Goal: Information Seeking & Learning: Learn about a topic

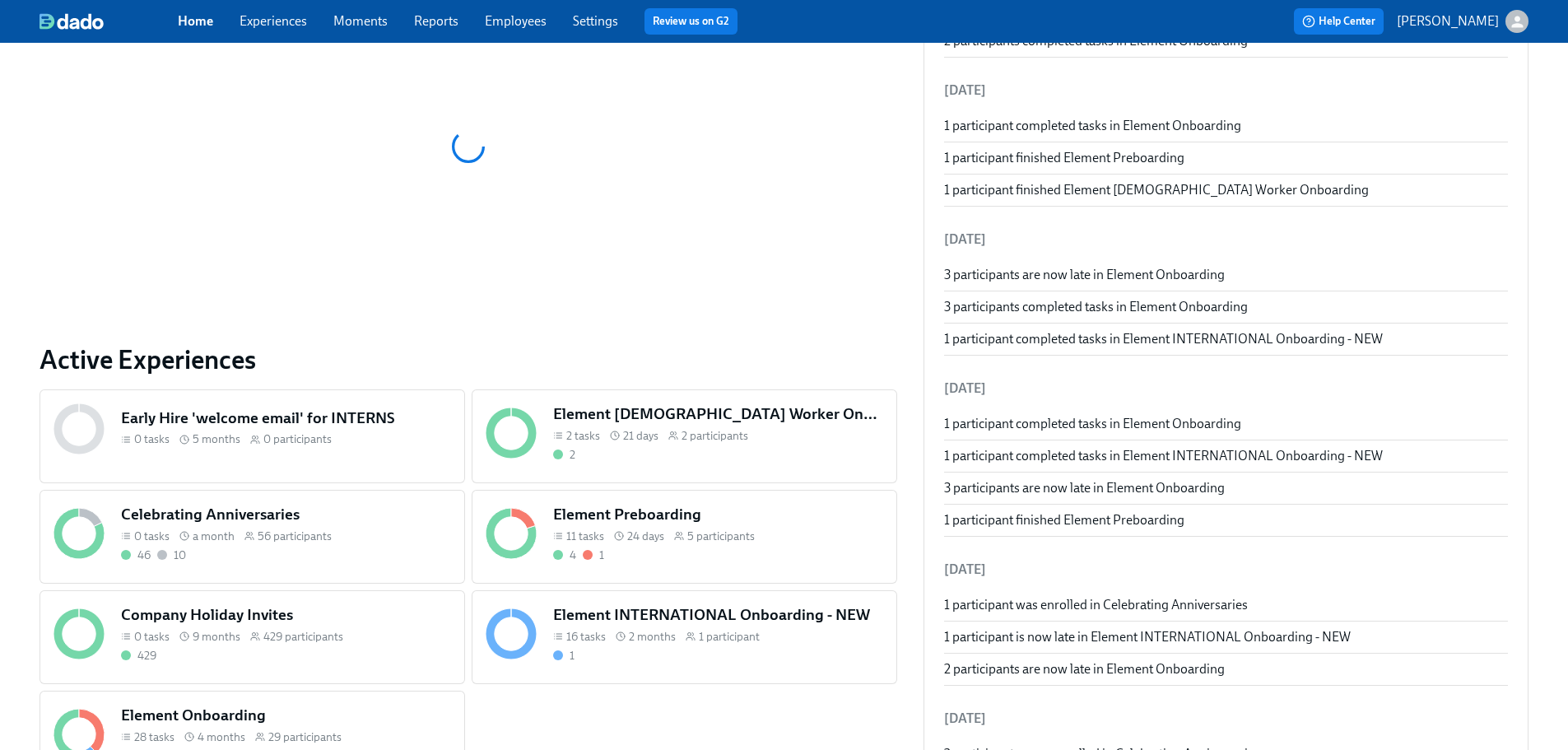
scroll to position [329, 0]
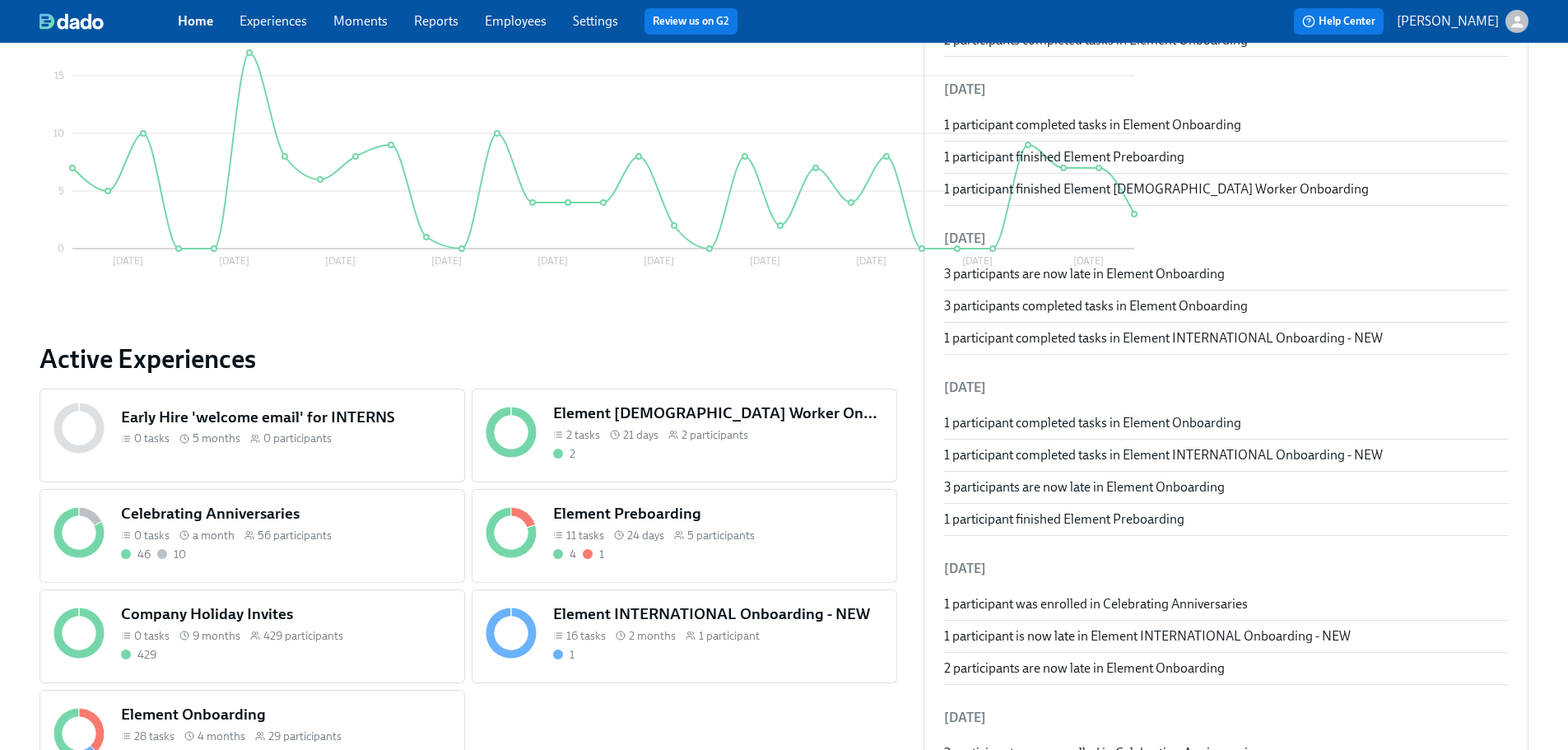
click at [579, 444] on div "Element [DEMOGRAPHIC_DATA] Worker Onboarding 2 tasks 21 days 2 participants 2" at bounding box center [718, 432] width 336 height 65
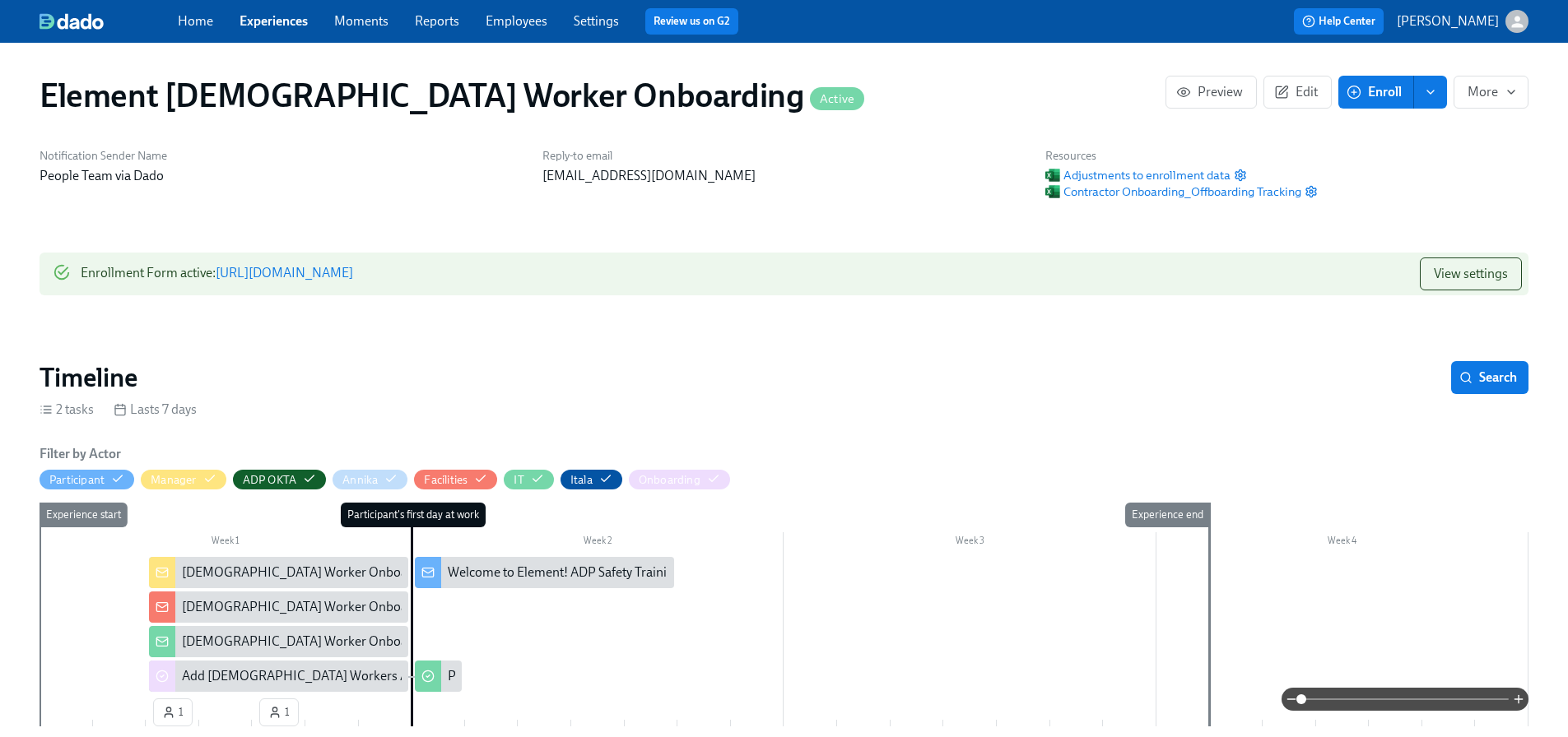
click at [480, 571] on div "Welcome to Element! ADP Safety Trainings" at bounding box center [567, 573] width 239 height 18
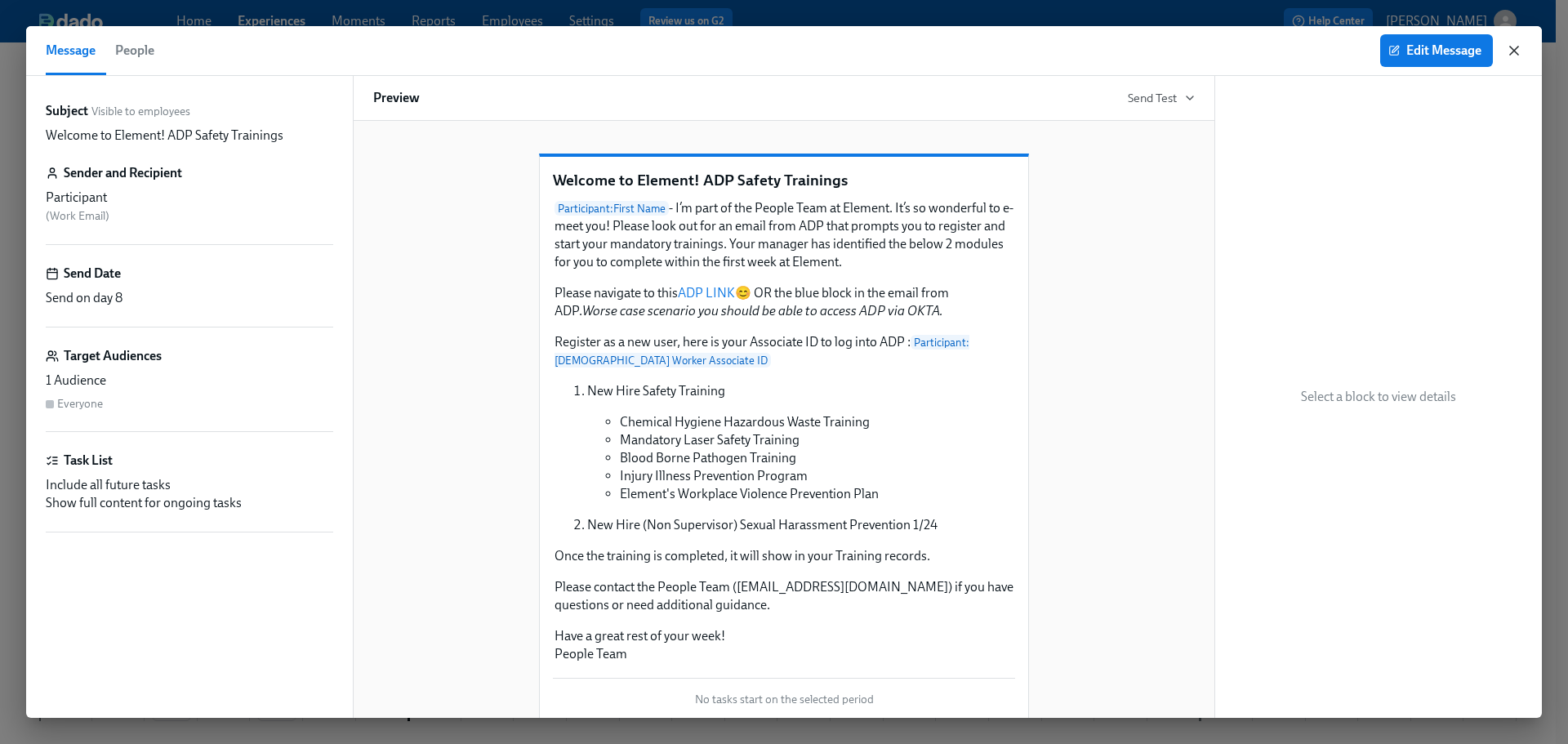
click at [1510, 48] on icon "button" at bounding box center [1513, 51] width 8 height 8
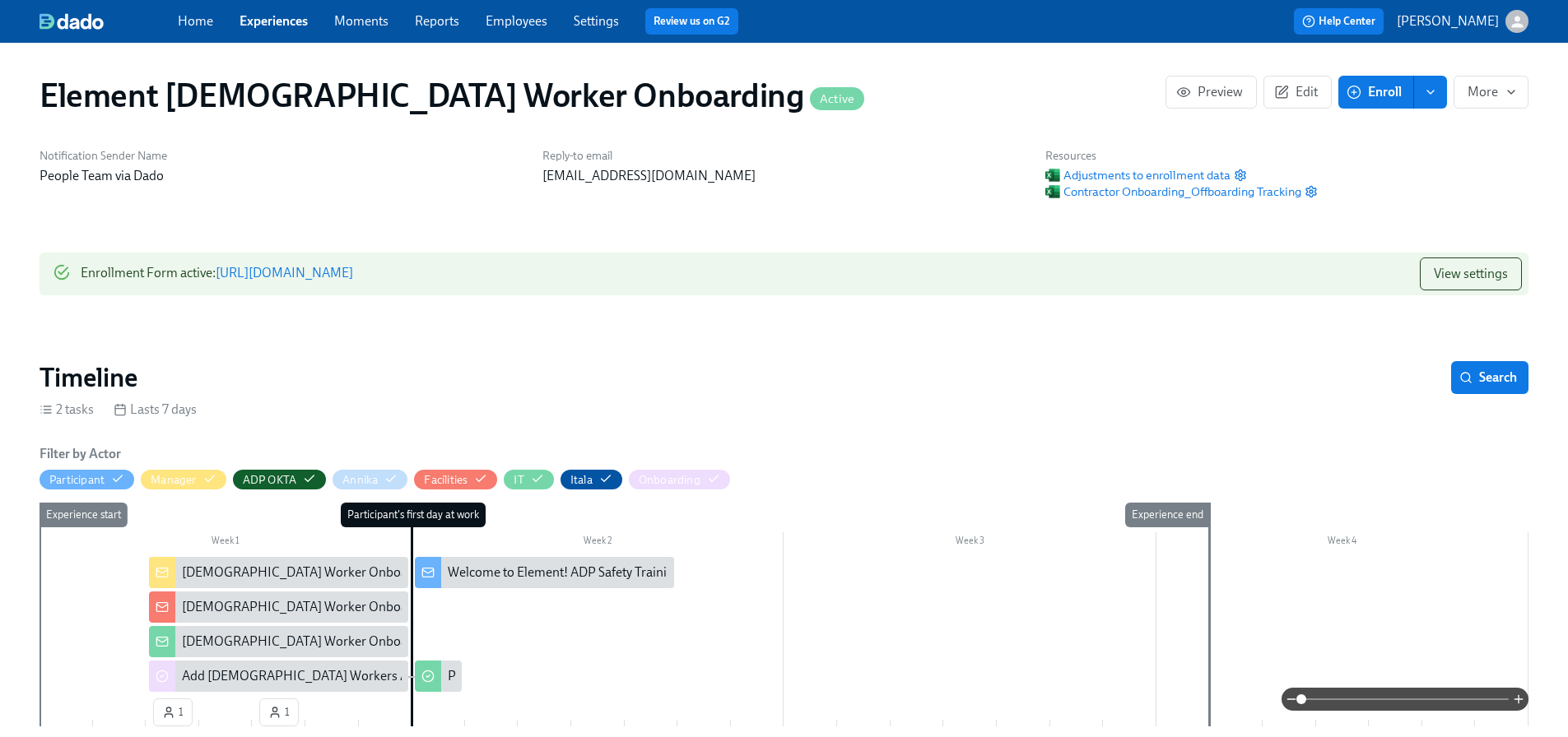
drag, startPoint x: 276, startPoint y: 23, endPoint x: 285, endPoint y: 28, distance: 10.3
click at [276, 23] on link "Experiences" at bounding box center [273, 20] width 68 height 15
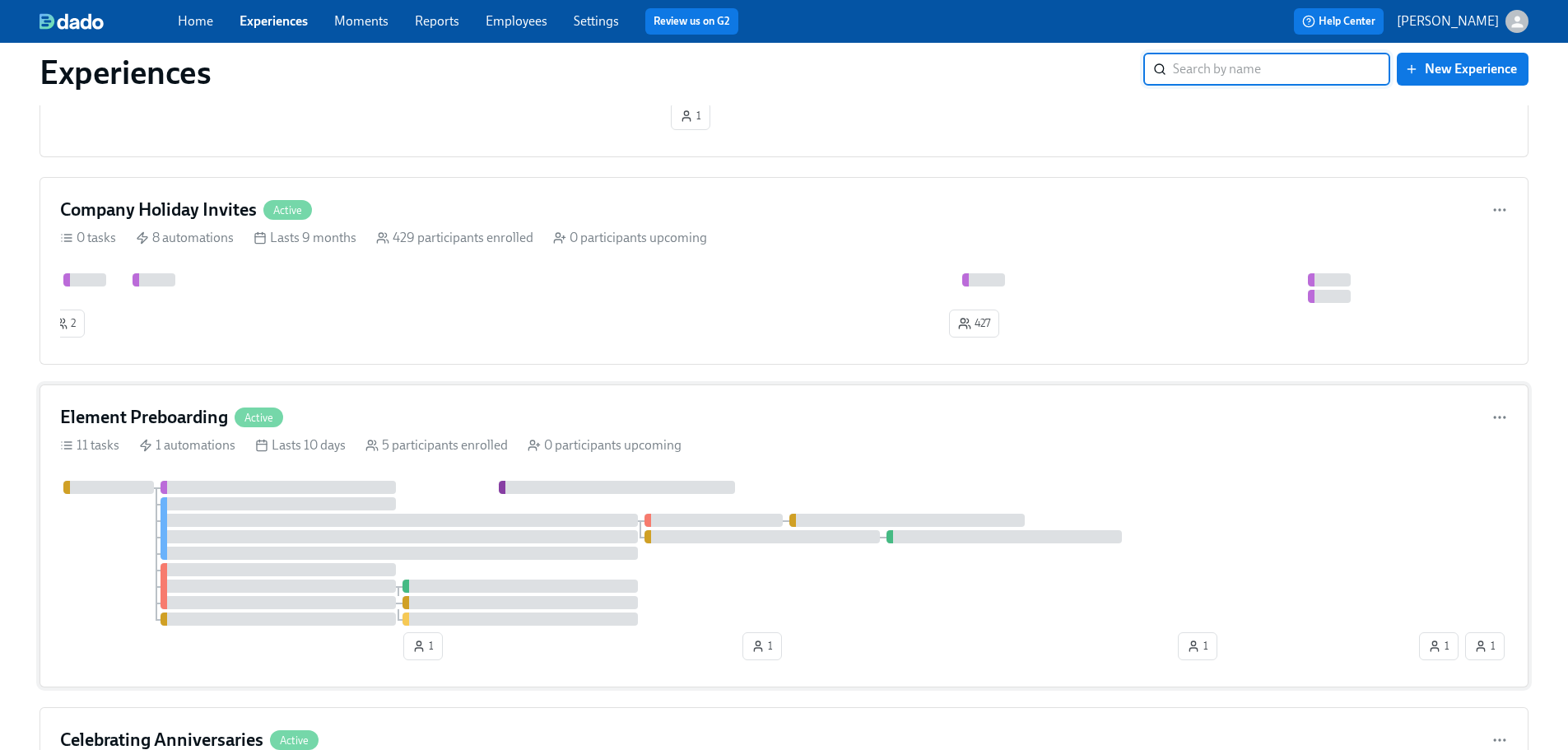
scroll to position [823, 0]
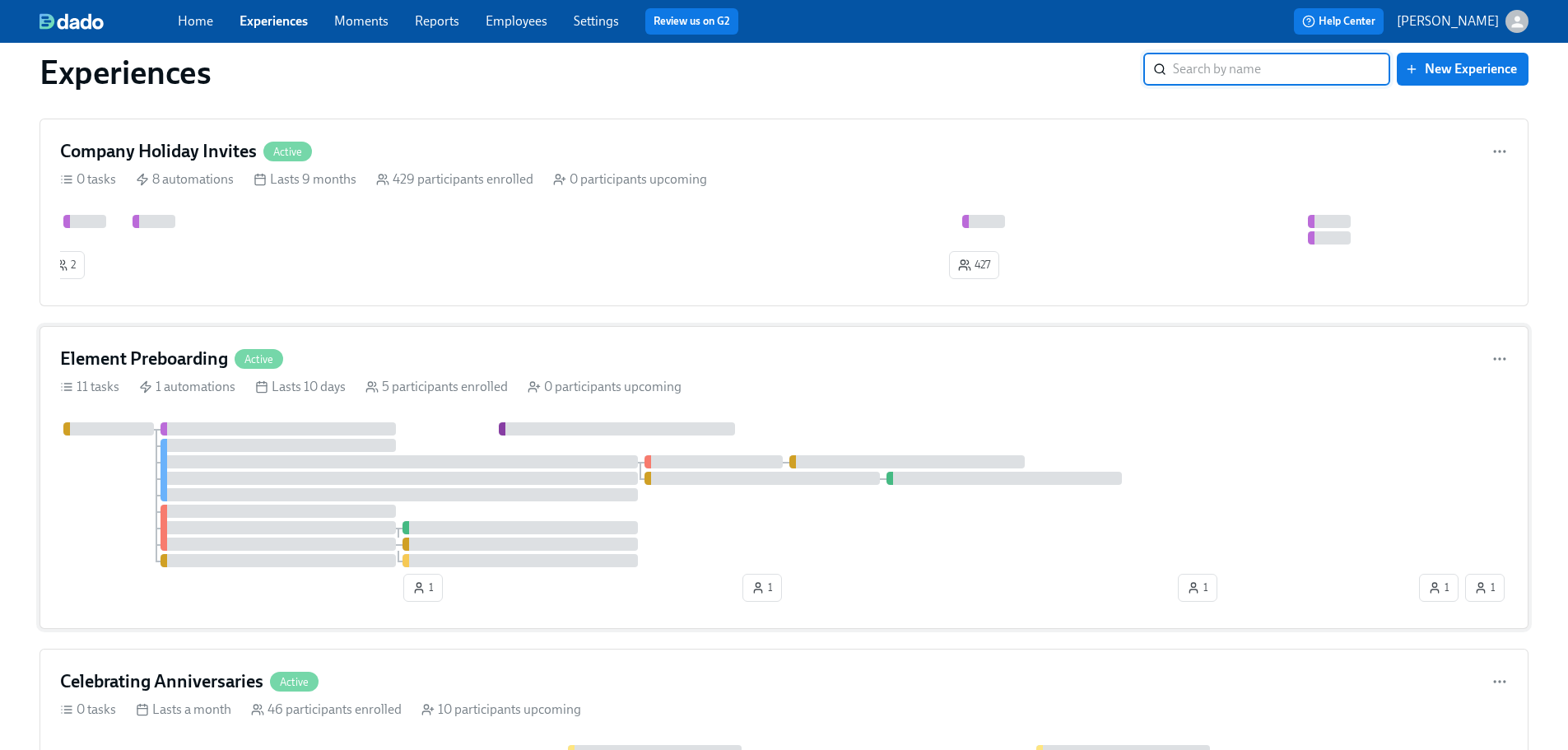
click at [538, 388] on icon at bounding box center [534, 386] width 13 height 13
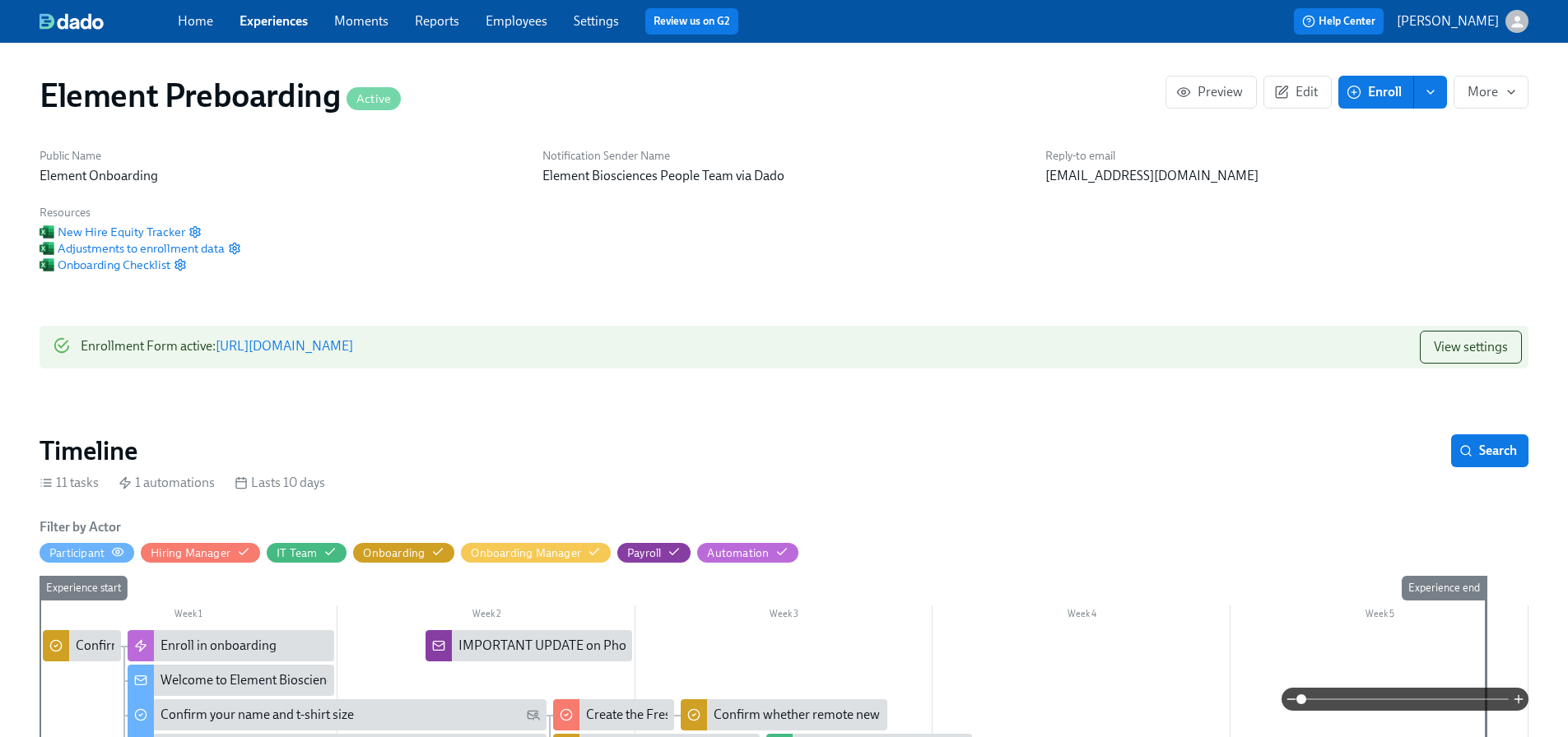
scroll to position [0, 1099]
click at [105, 545] on div "Participant" at bounding box center [76, 553] width 55 height 15
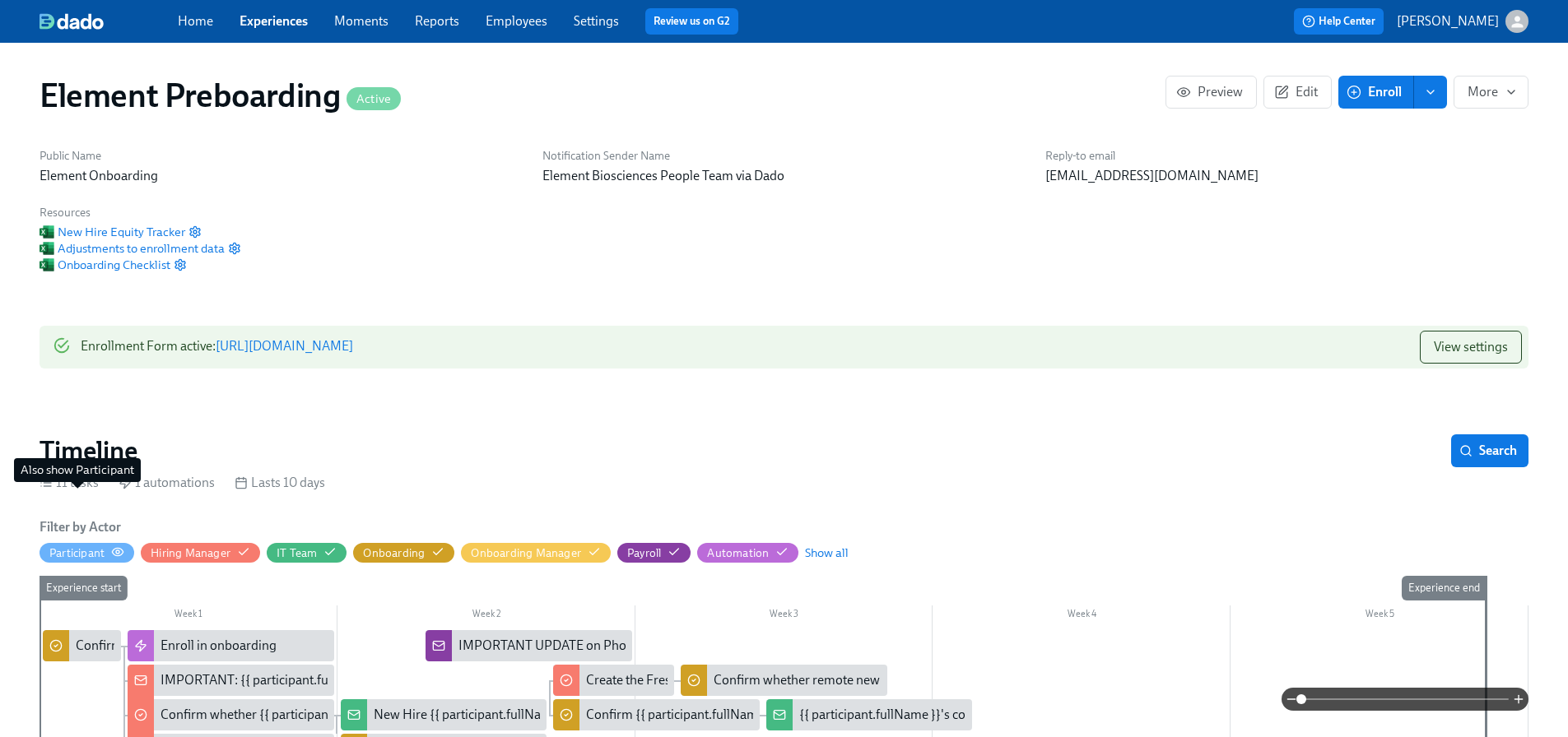
click at [92, 545] on div "Participant" at bounding box center [76, 553] width 55 height 15
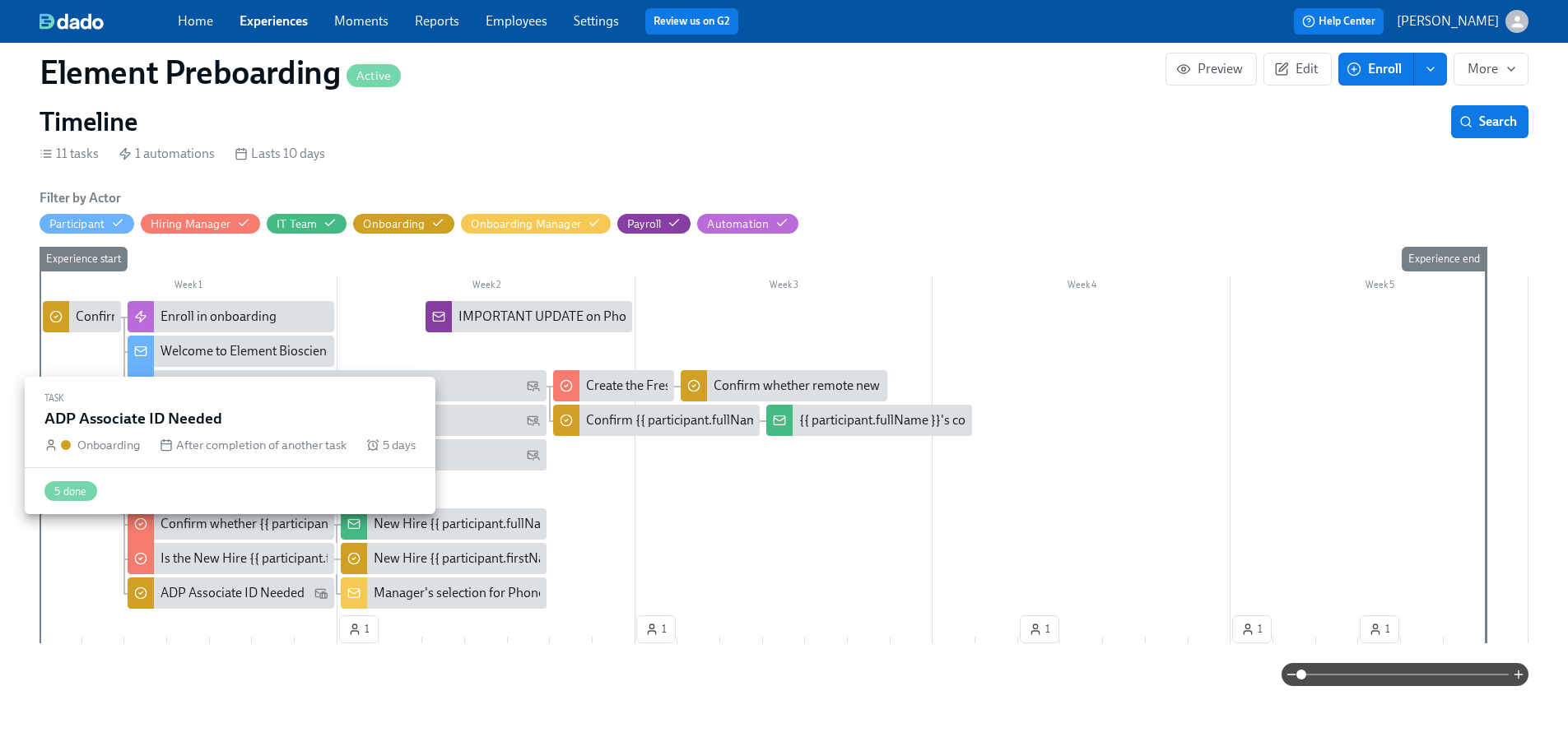
scroll to position [0, 0]
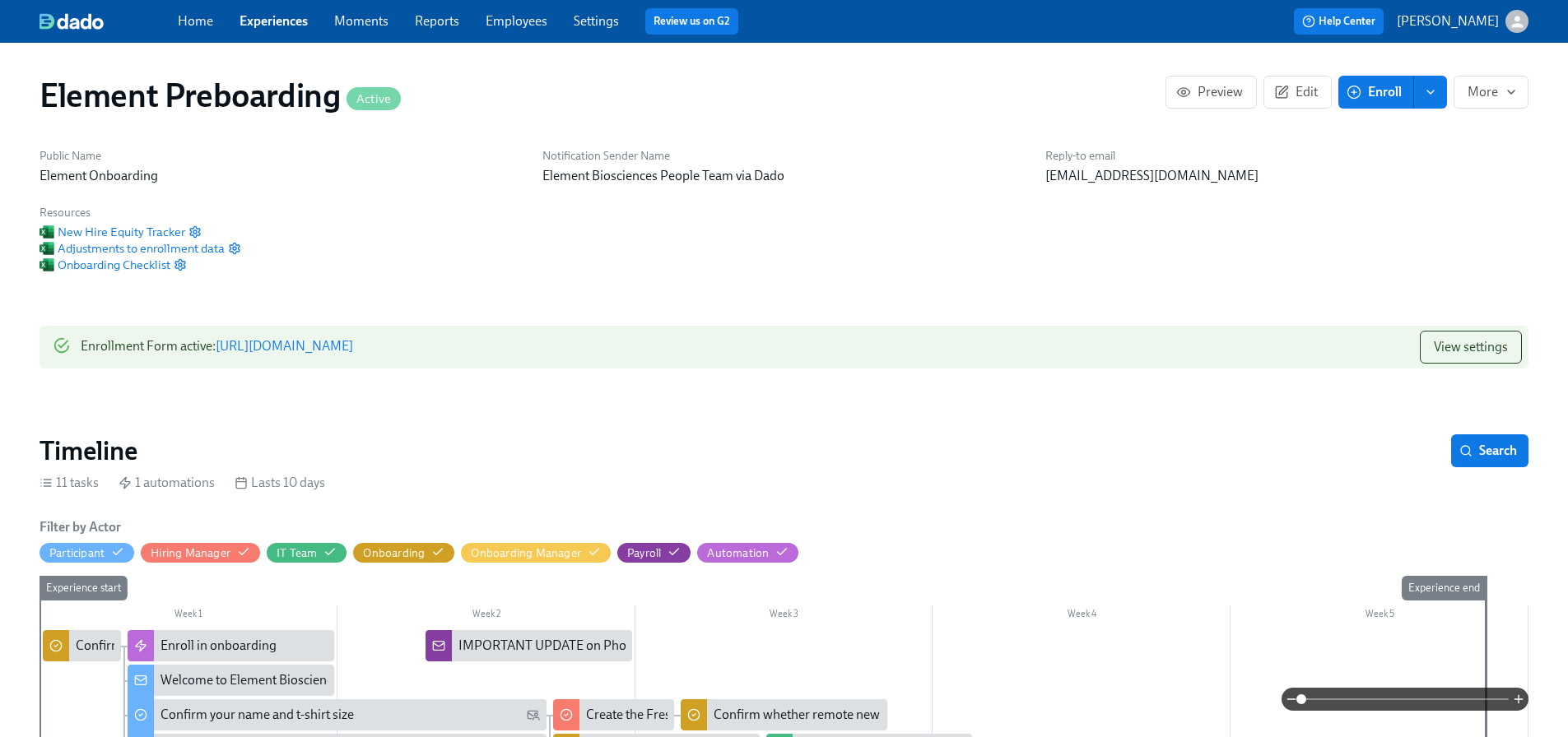
click at [268, 18] on link "Experiences" at bounding box center [273, 20] width 68 height 15
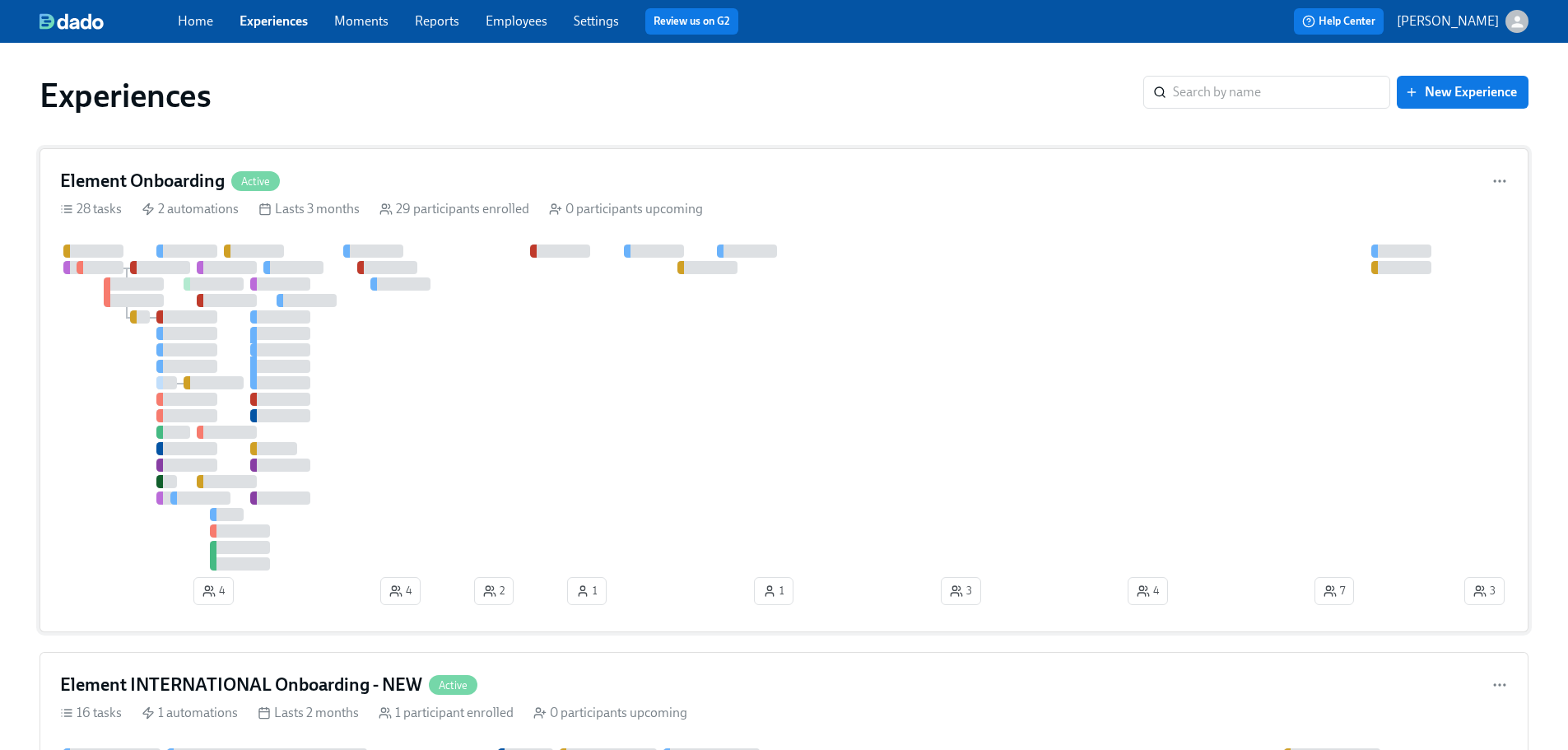
click at [458, 482] on div at bounding box center [760, 407] width 1401 height 326
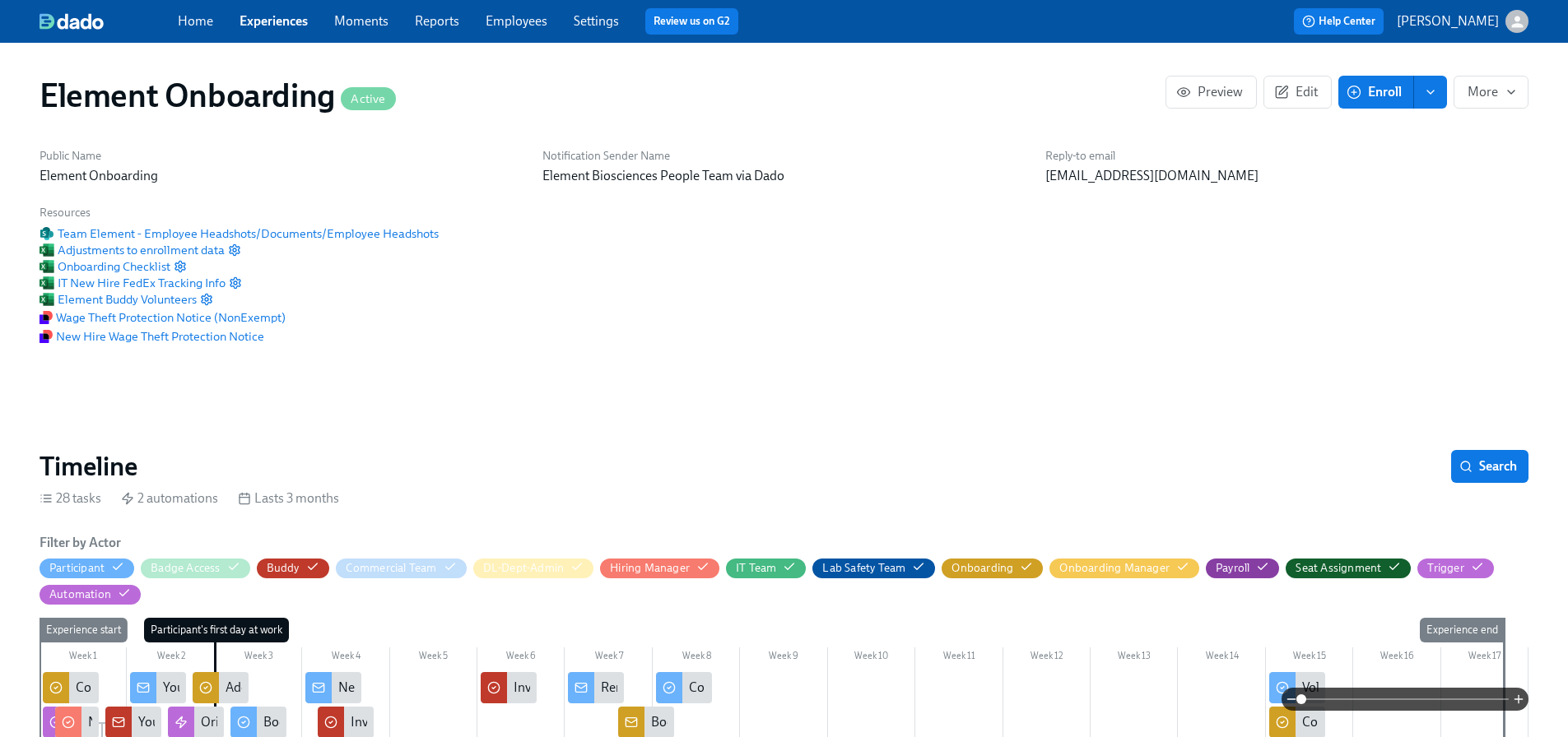
scroll to position [0, 18980]
click at [76, 569] on div "Participant" at bounding box center [76, 568] width 55 height 15
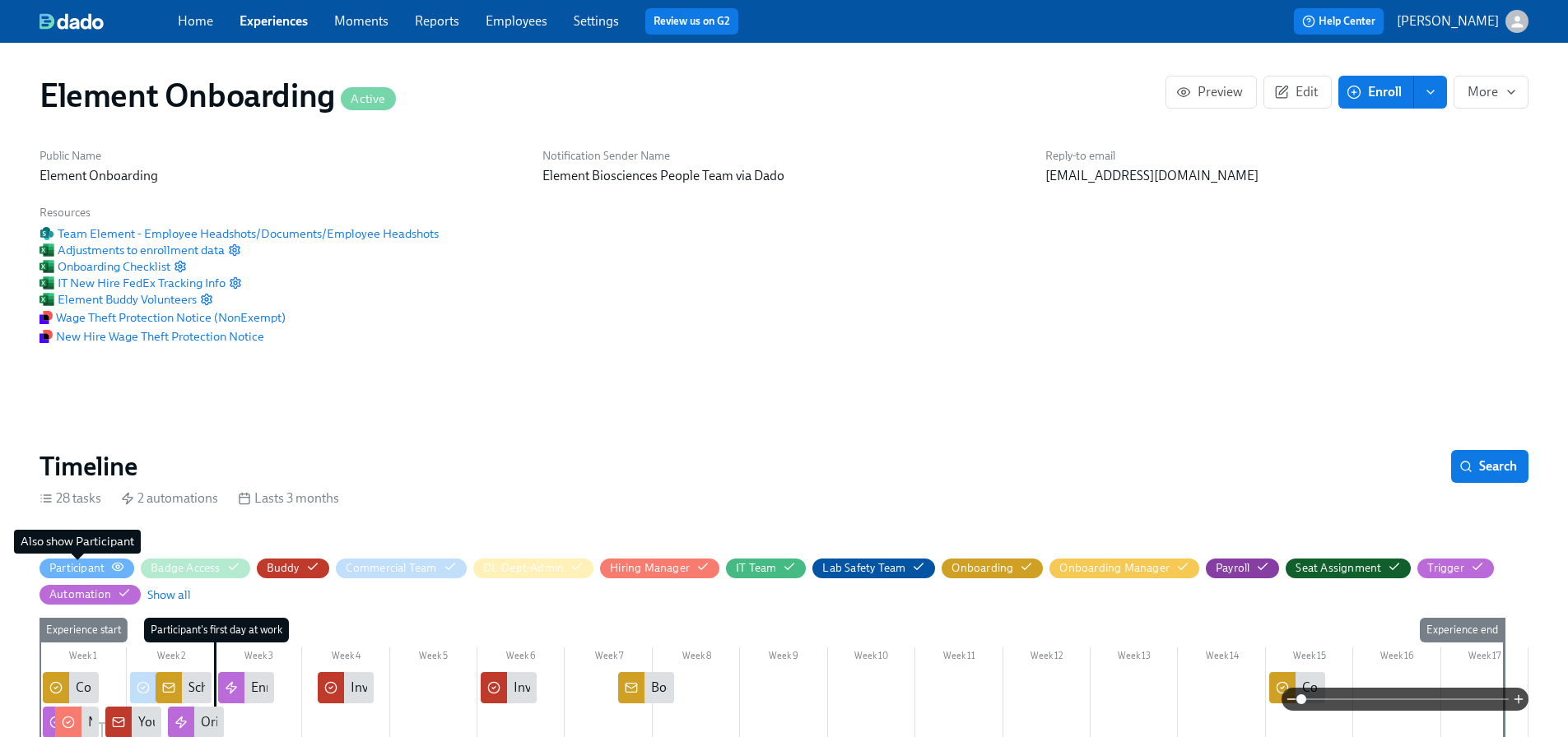
drag, startPoint x: 84, startPoint y: 568, endPoint x: 114, endPoint y: 569, distance: 30.0
click at [85, 568] on div "Participant" at bounding box center [76, 568] width 55 height 15
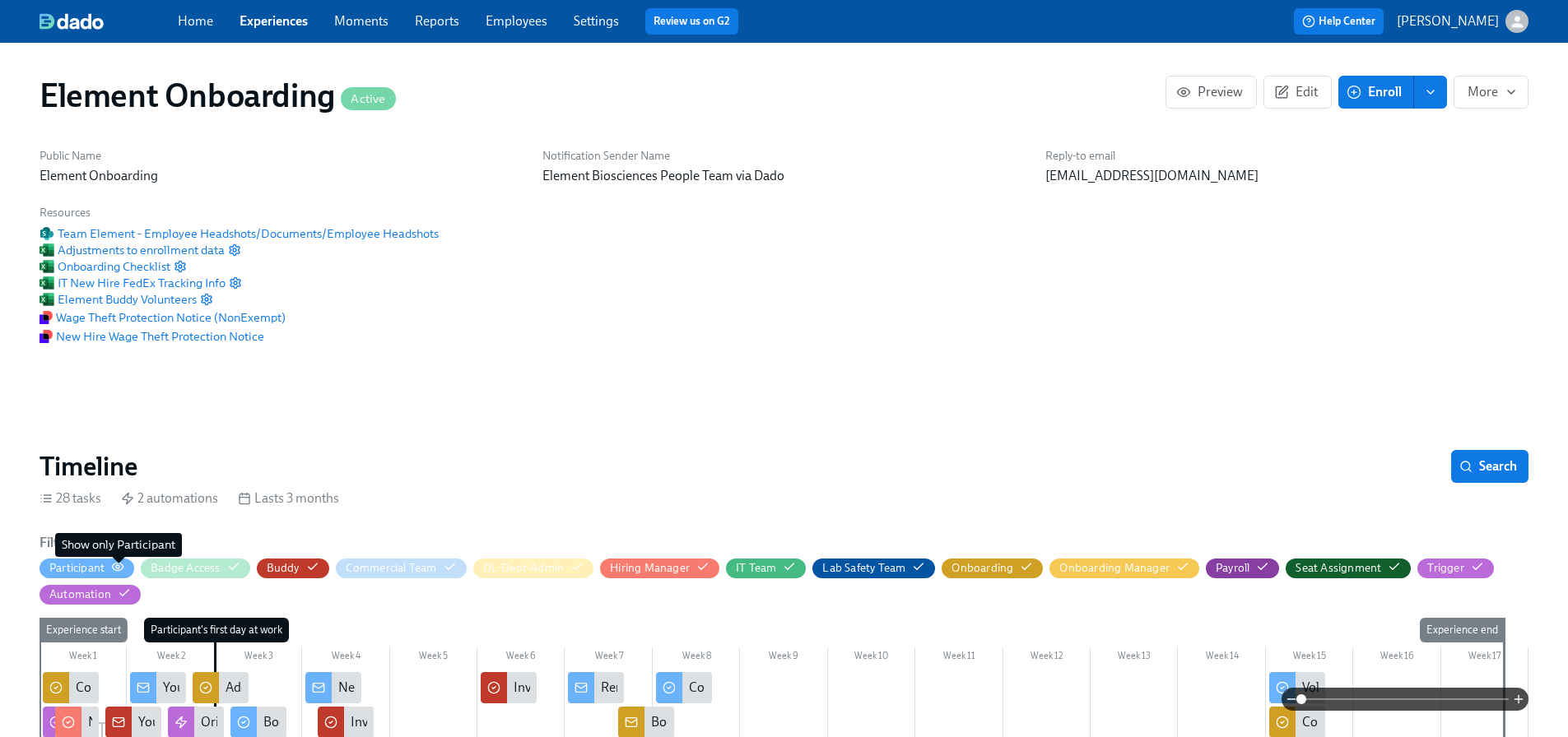
click at [117, 565] on icon "button" at bounding box center [117, 567] width 13 height 13
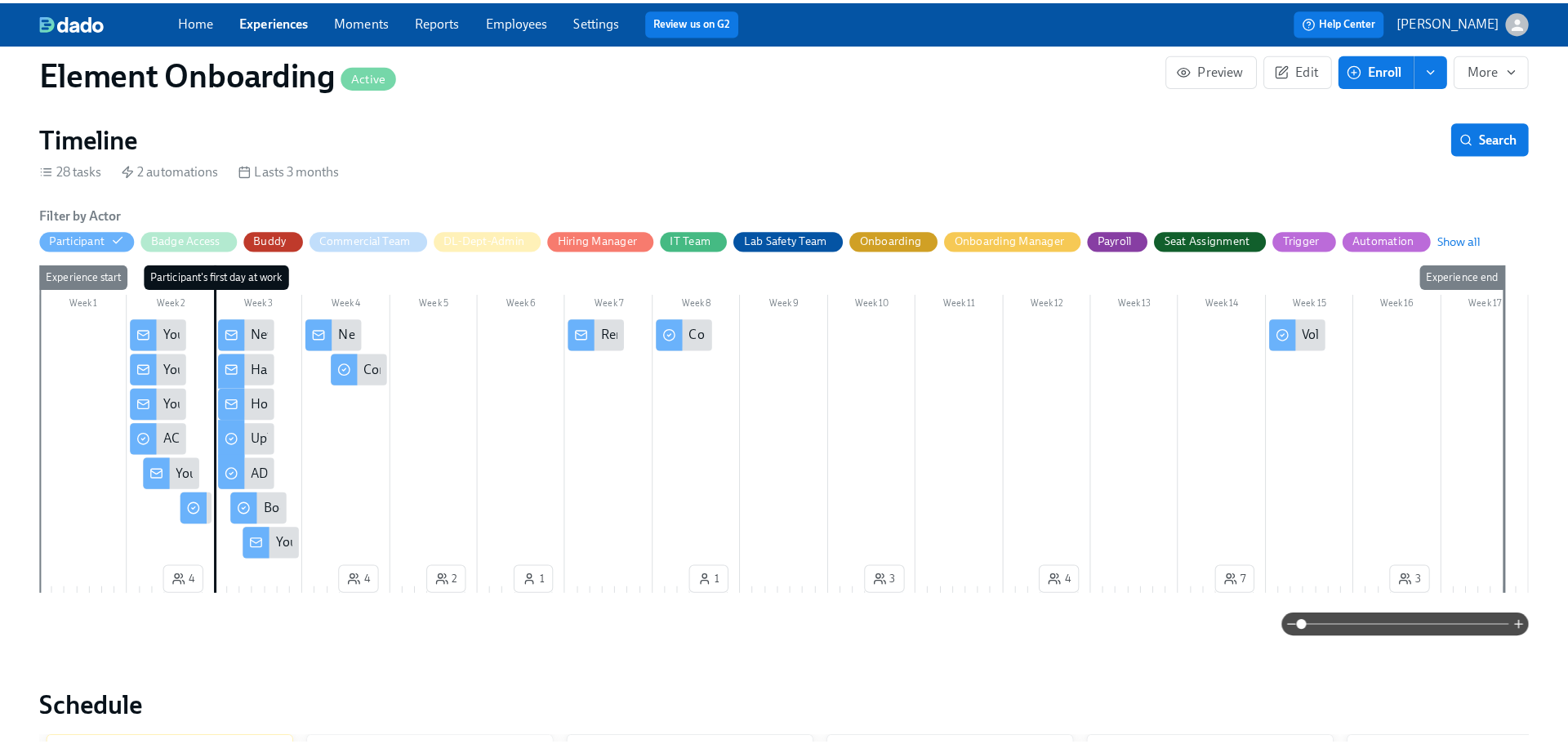
scroll to position [326, 0]
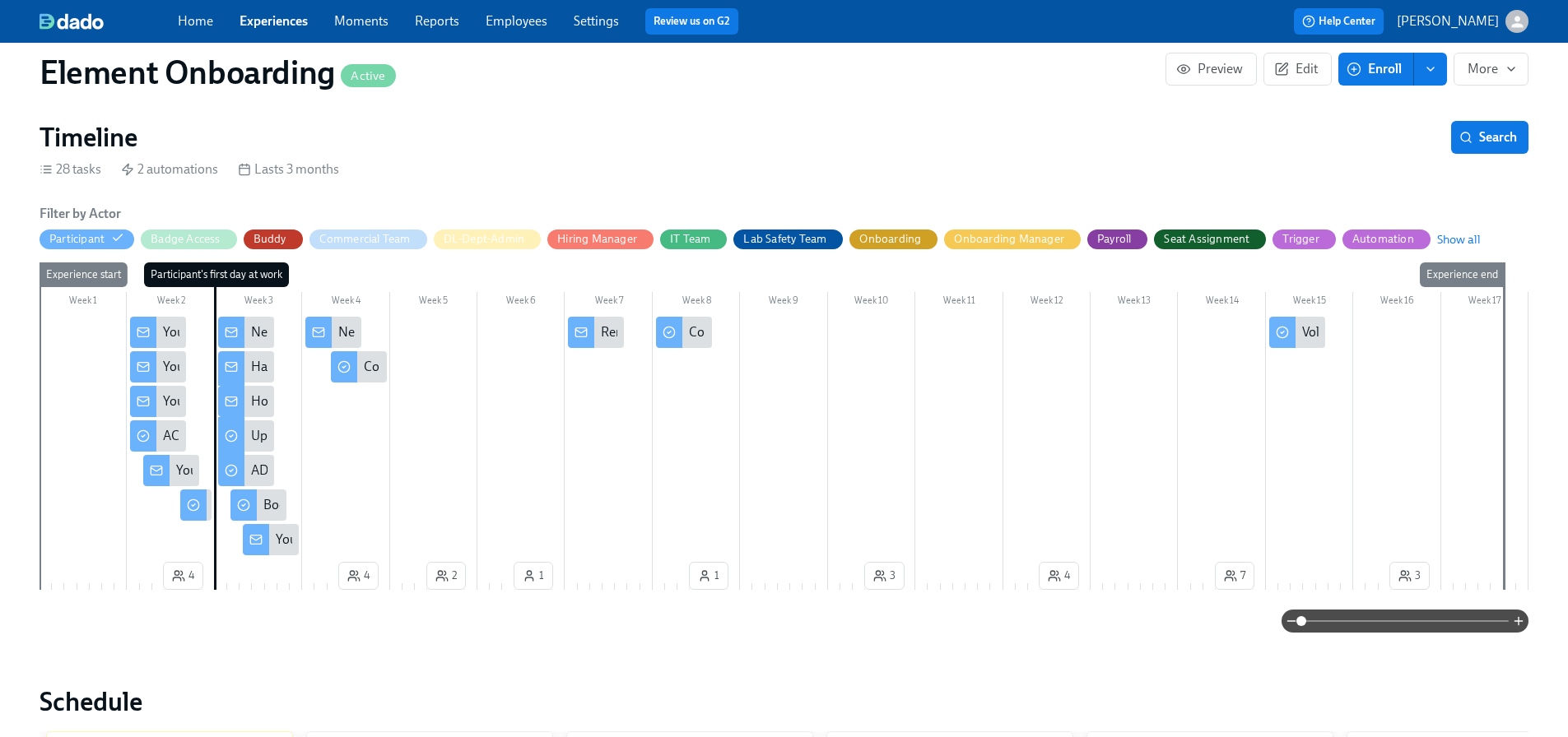
click at [169, 333] on div "Your first day at Element is quickly approaching" at bounding box center [295, 333] width 264 height 18
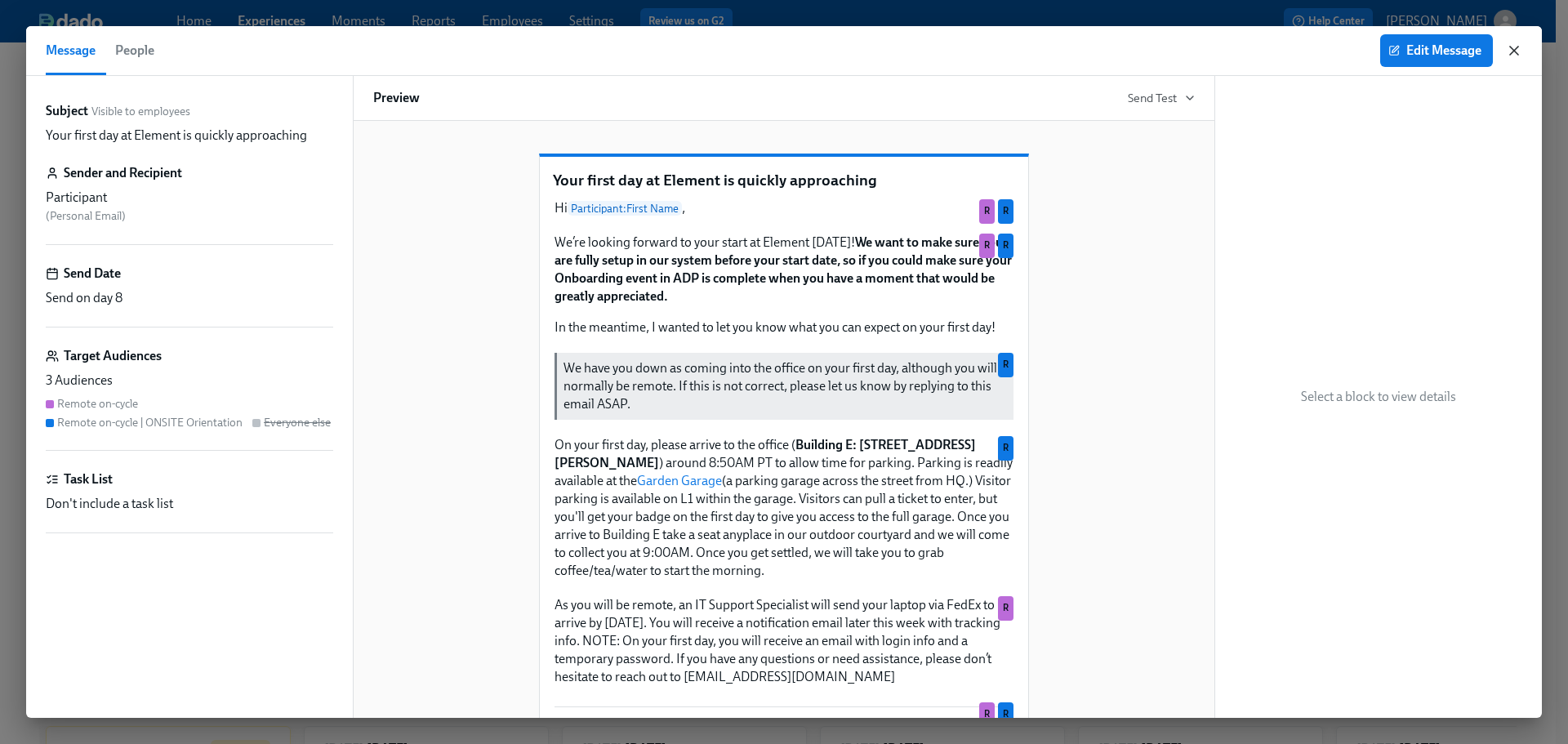
click at [1508, 47] on icon "button" at bounding box center [1514, 51] width 16 height 16
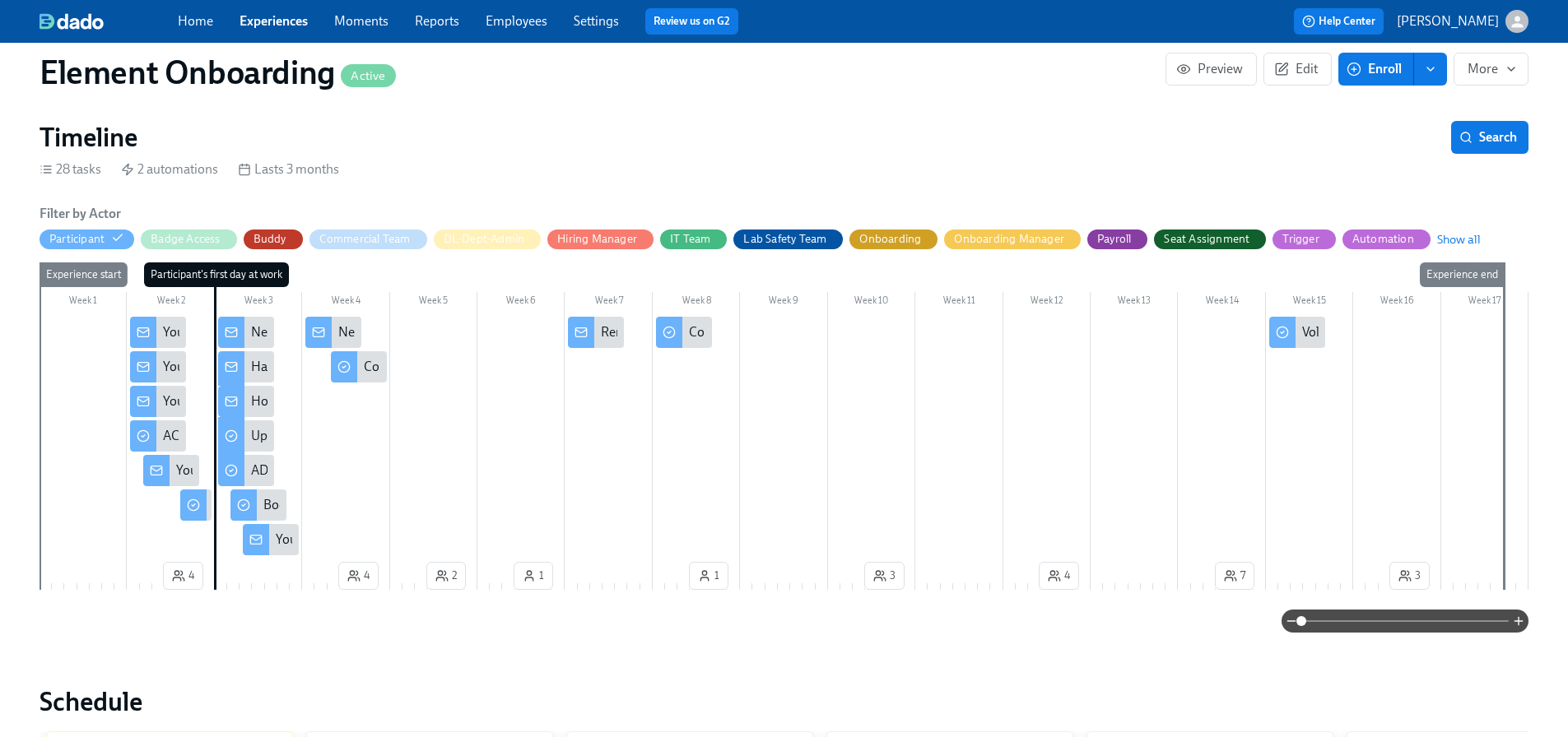
click at [231, 331] on icon at bounding box center [231, 333] width 13 height 13
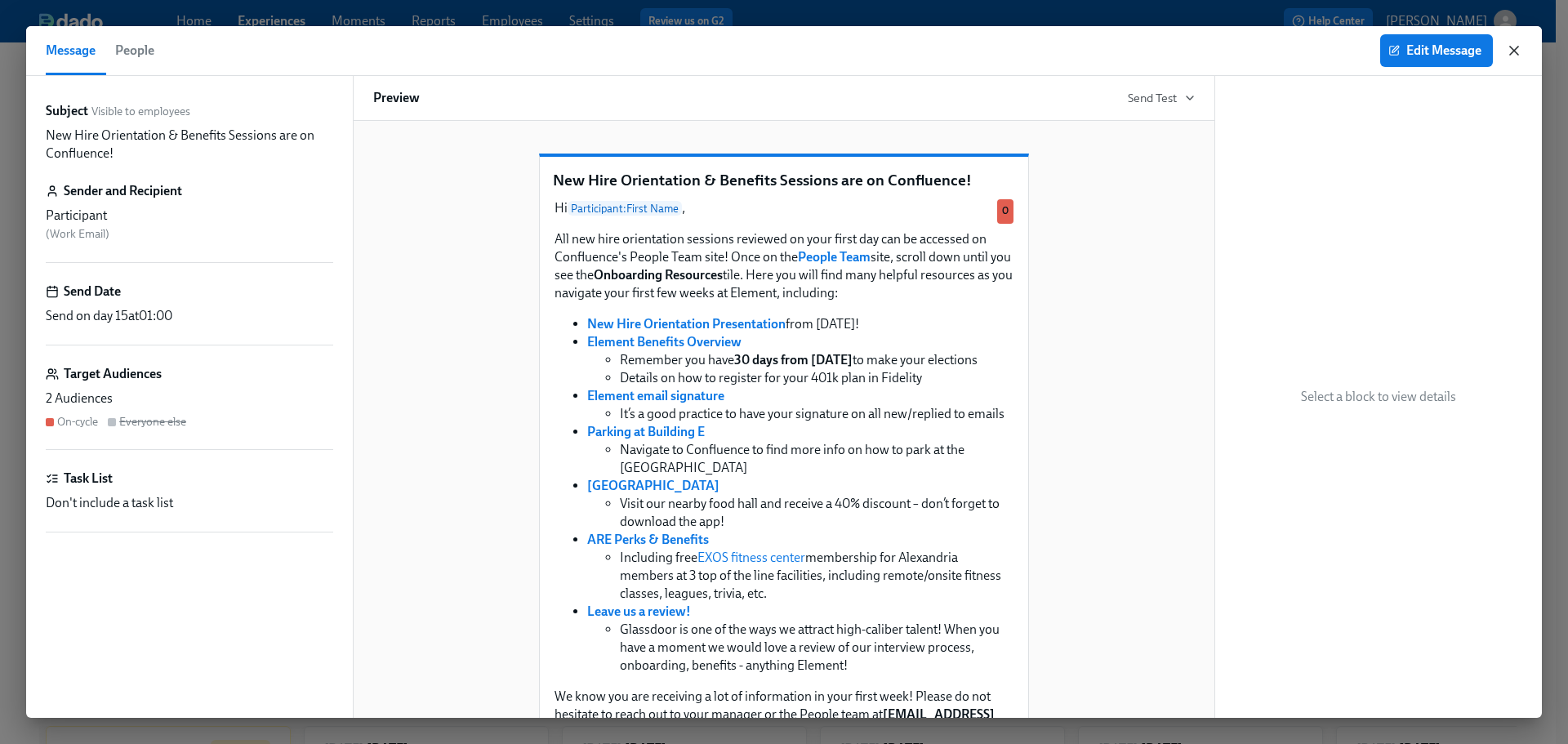
click at [1513, 48] on icon "button" at bounding box center [1514, 51] width 16 height 16
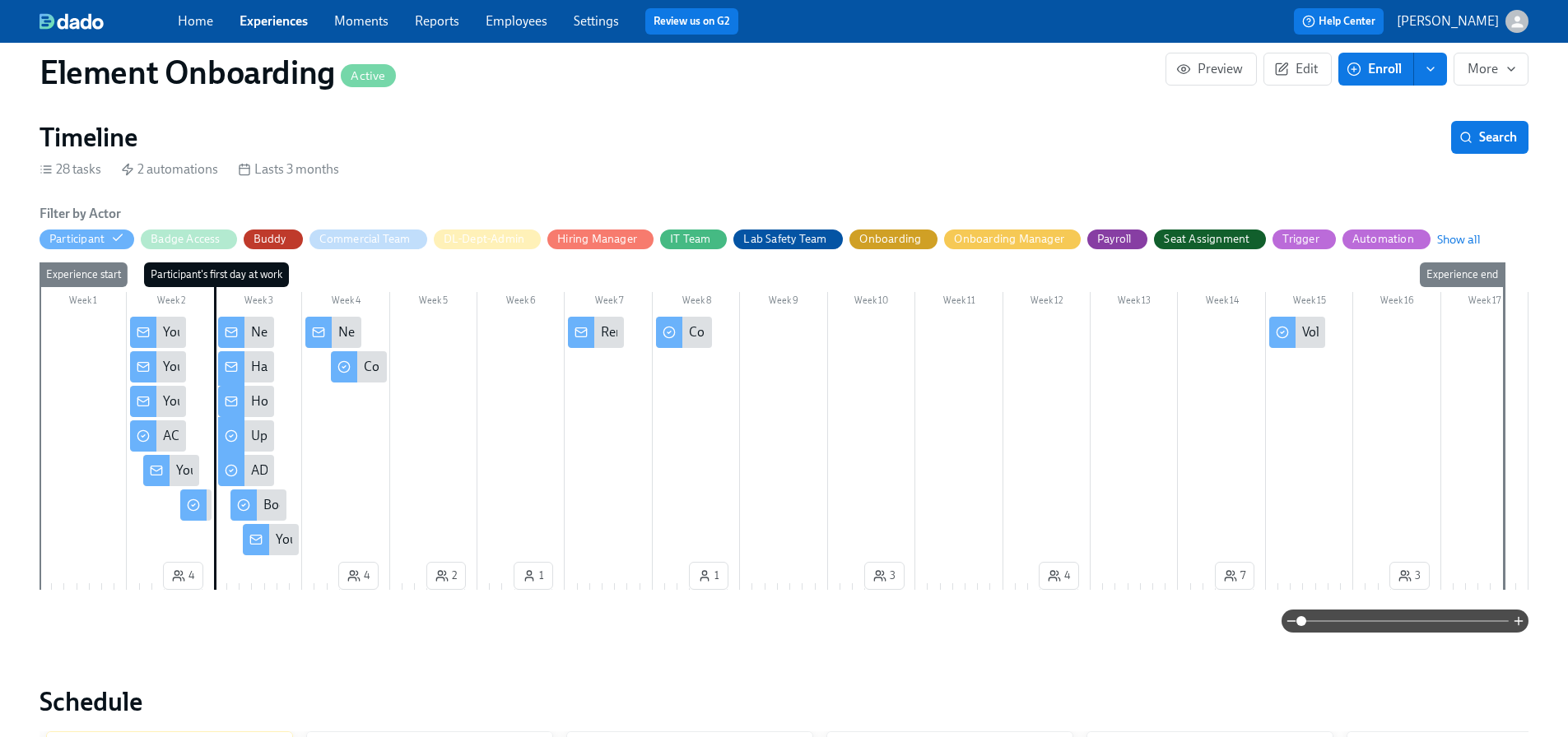
click at [248, 370] on div "Happy first day!" at bounding box center [246, 367] width 56 height 31
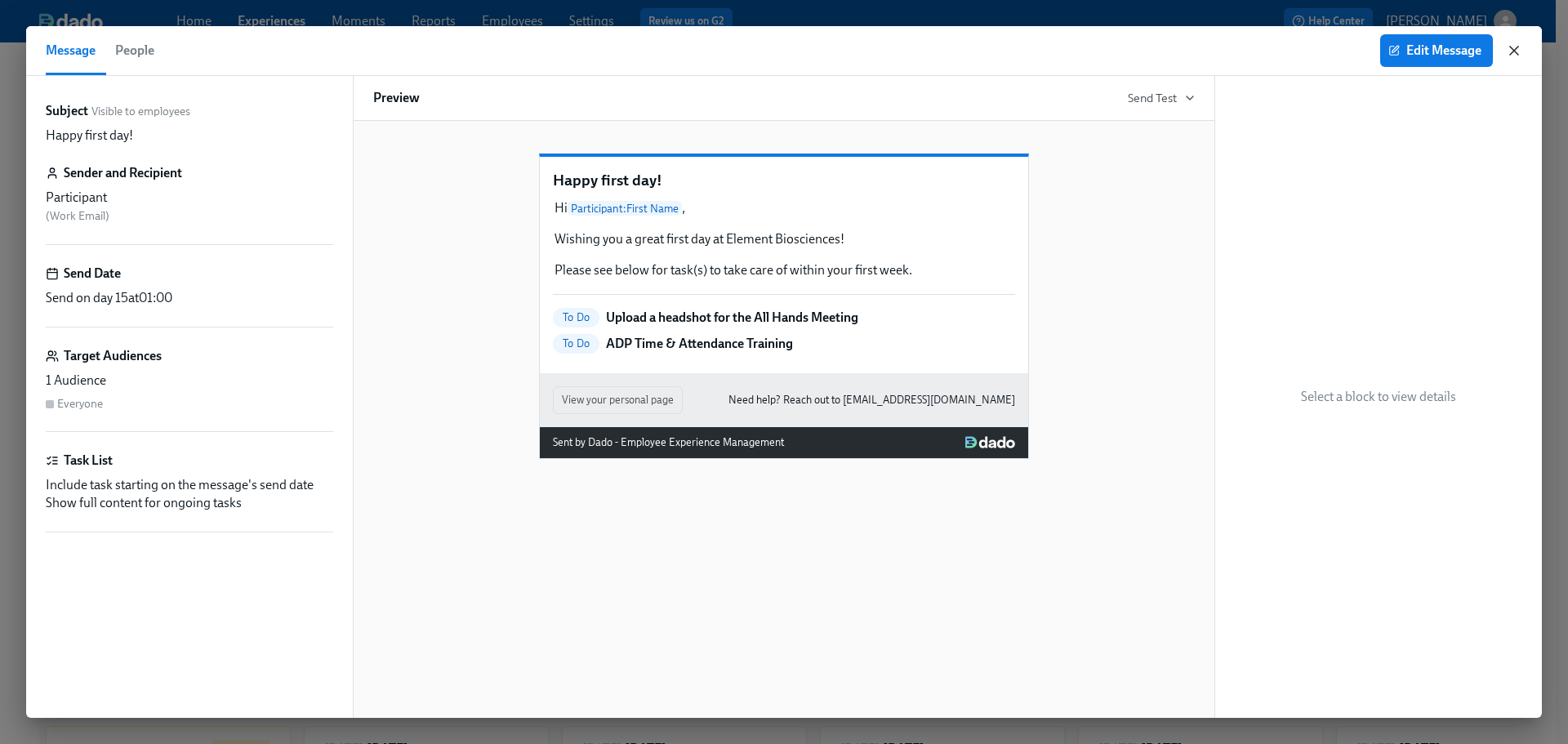
click at [1516, 48] on icon "button" at bounding box center [1514, 51] width 16 height 16
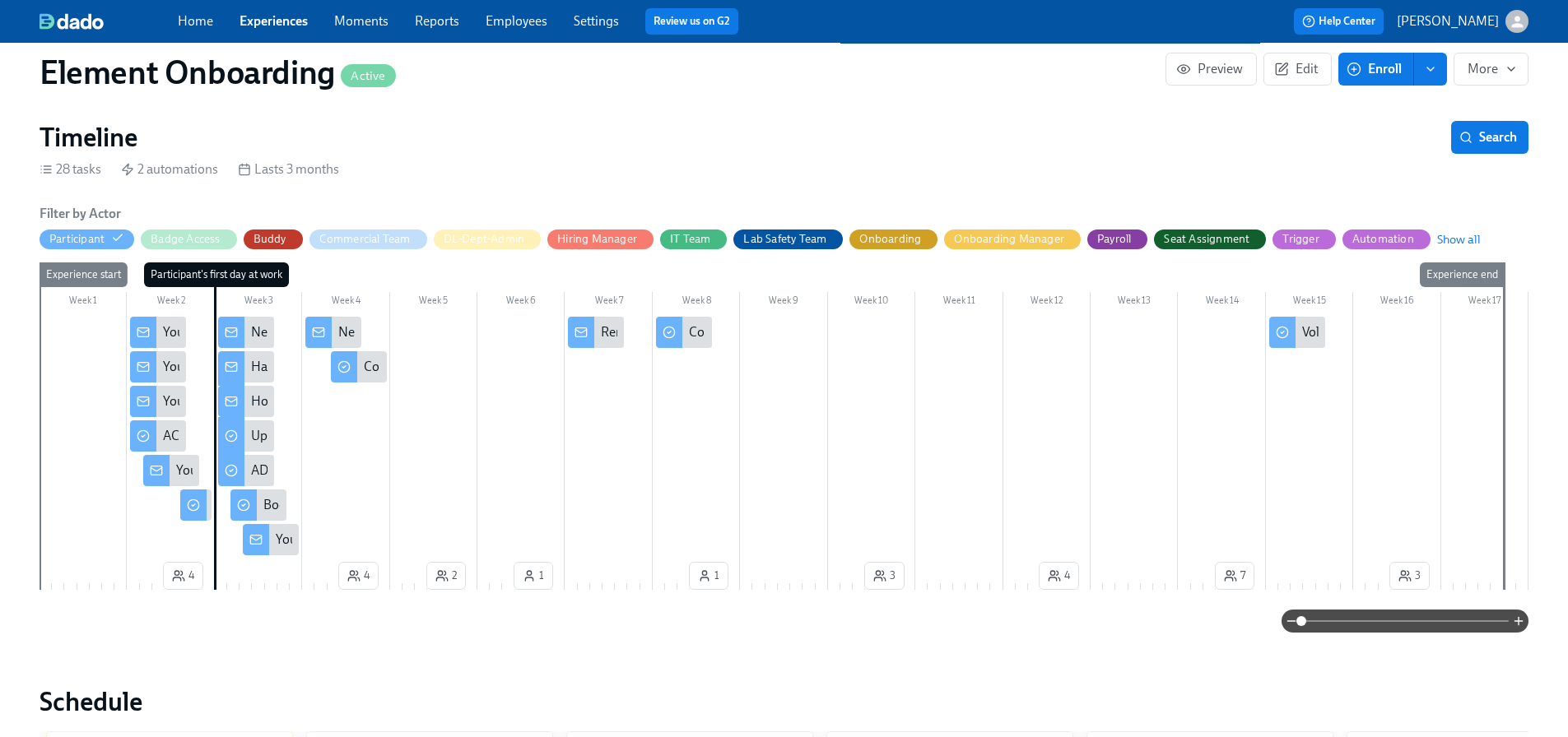
click at [255, 398] on div "How to Setup your Element Laptop" at bounding box center [349, 402] width 196 height 18
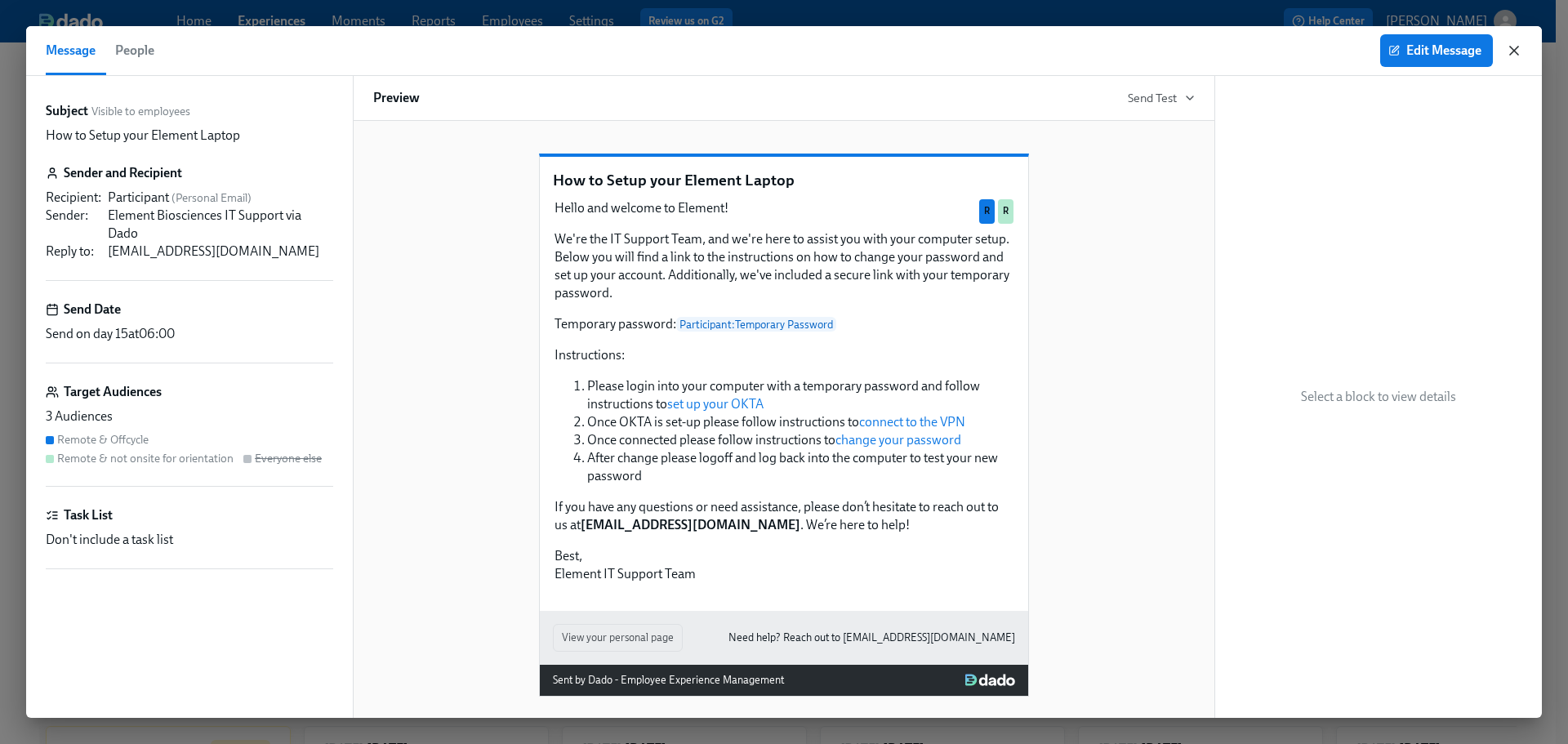
click at [1516, 48] on icon "button" at bounding box center [1514, 51] width 16 height 16
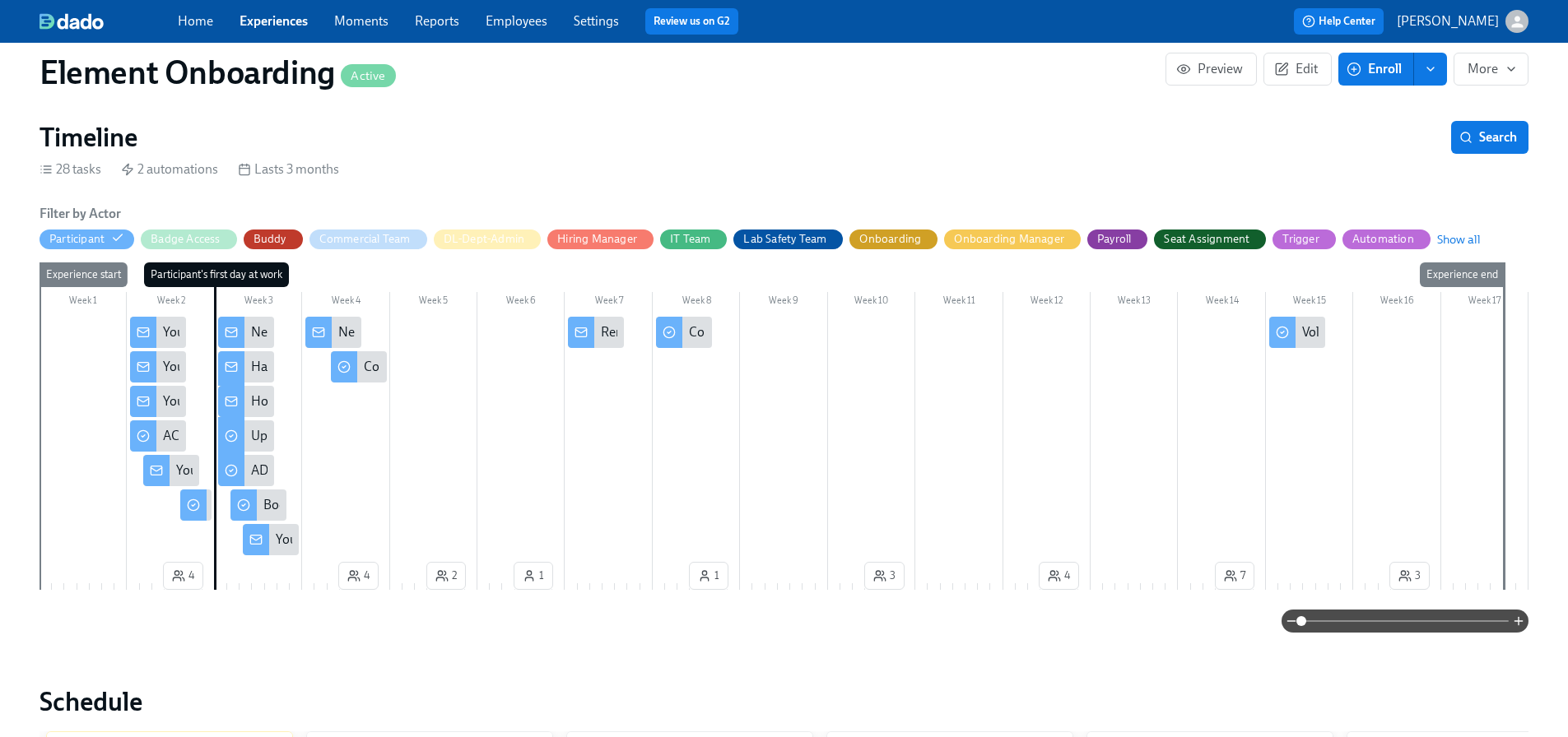
click at [279, 543] on div "Your Orientation Day is next week!" at bounding box center [371, 540] width 192 height 18
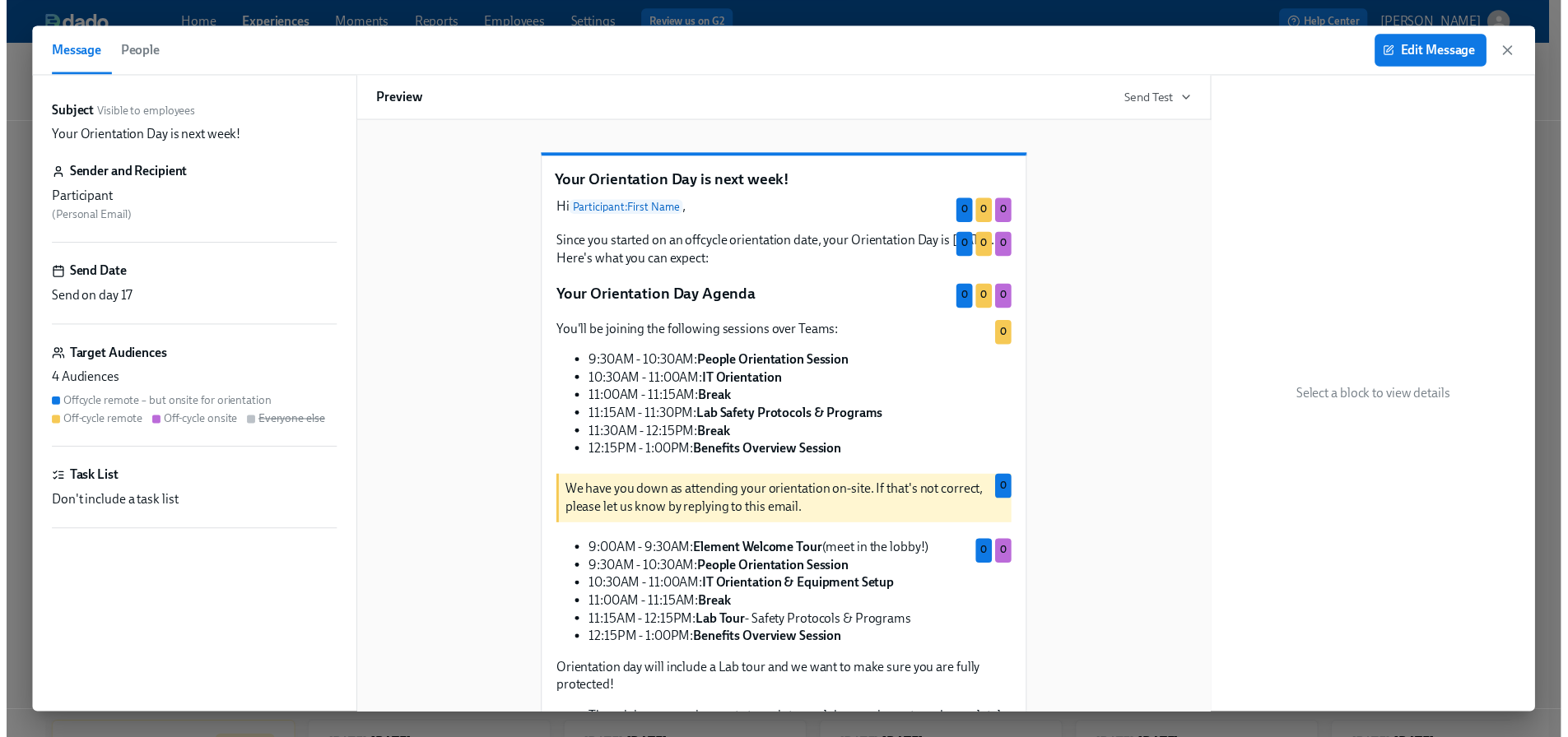
scroll to position [329, 0]
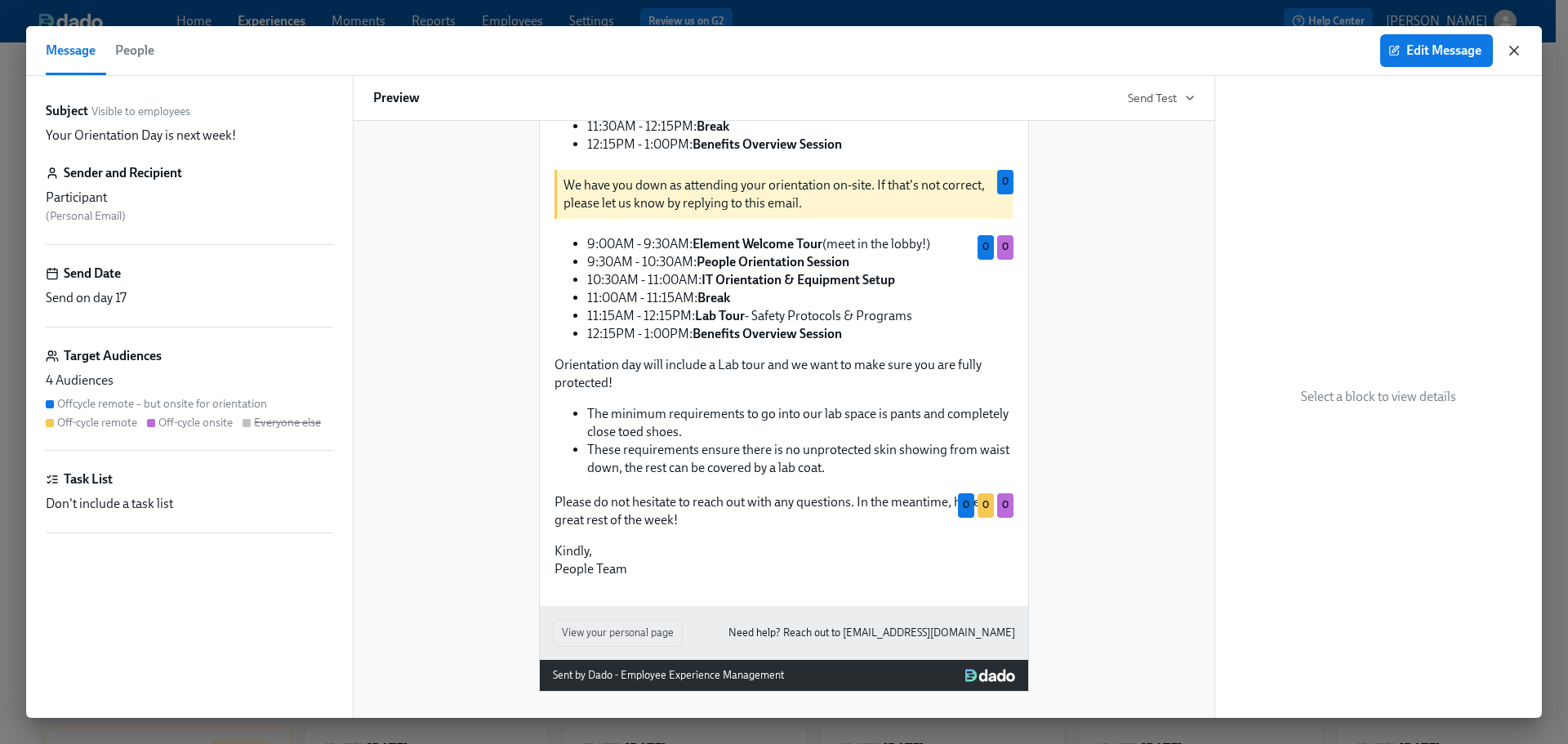
click at [1514, 54] on icon "button" at bounding box center [1514, 51] width 16 height 16
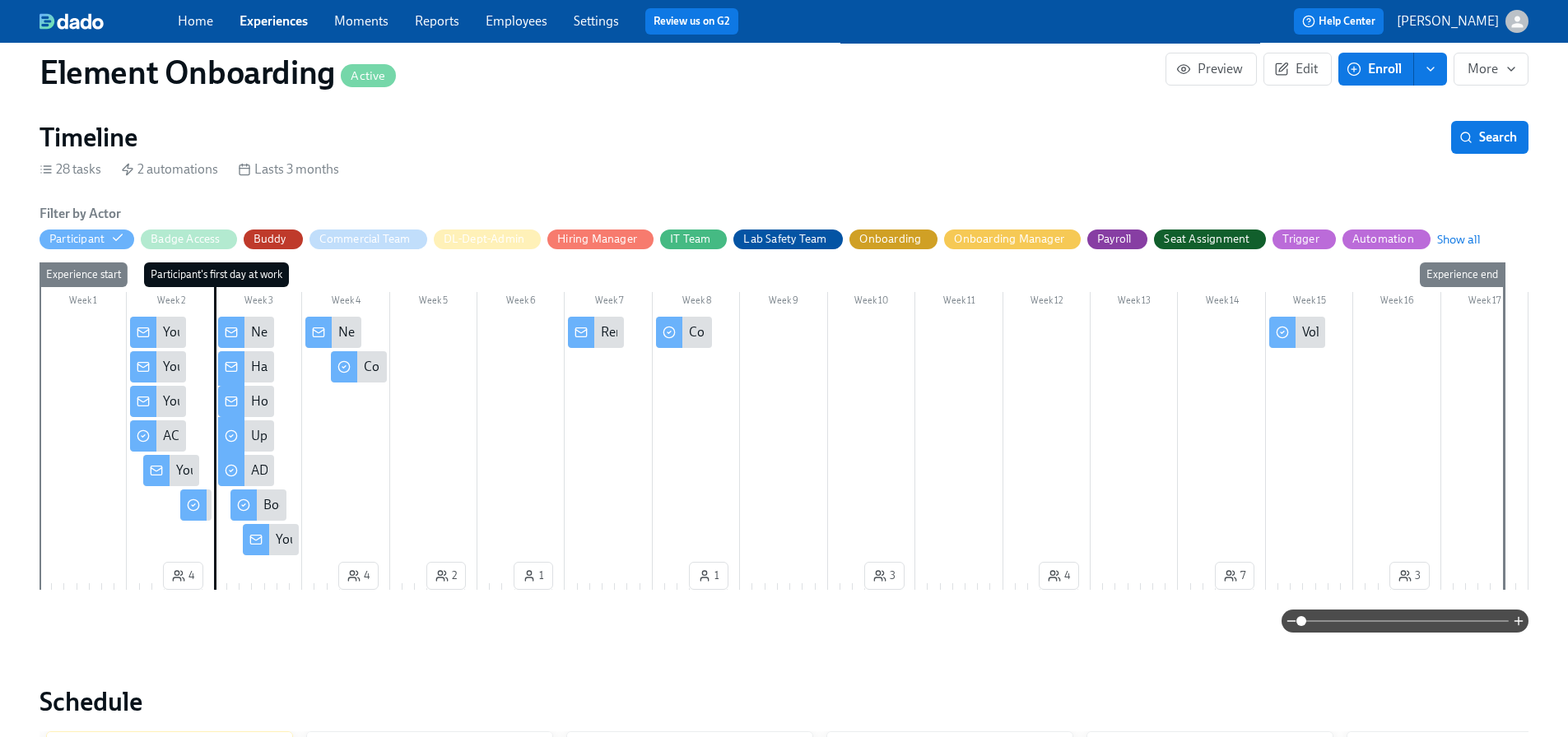
click at [348, 333] on div "New Hire Orientation & Benefits Sessions are on Confluence!" at bounding box center [509, 333] width 342 height 18
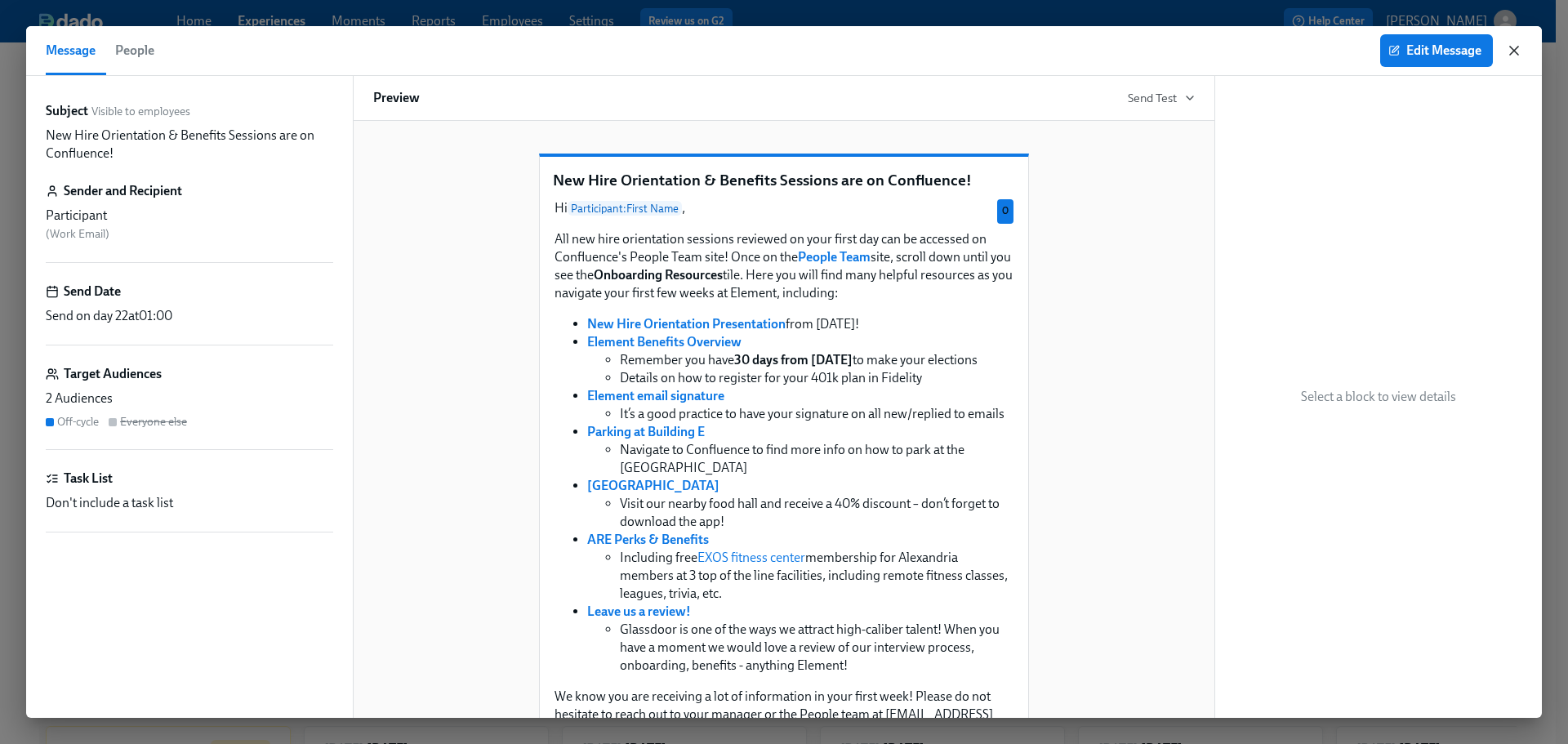
click at [1516, 51] on icon "button" at bounding box center [1514, 51] width 16 height 16
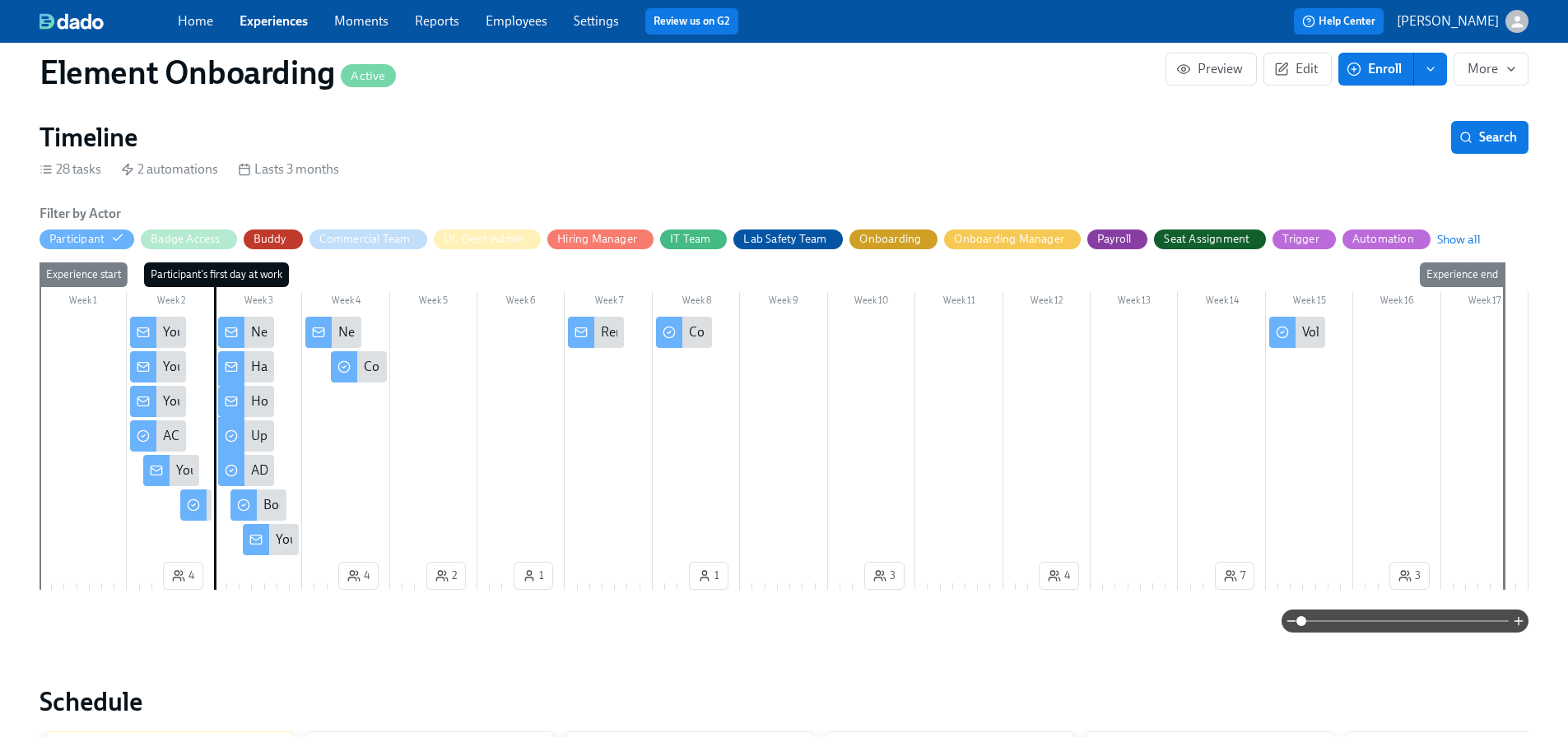
click at [182, 468] on div "Your Element Laptop Shipping Details" at bounding box center [283, 471] width 213 height 18
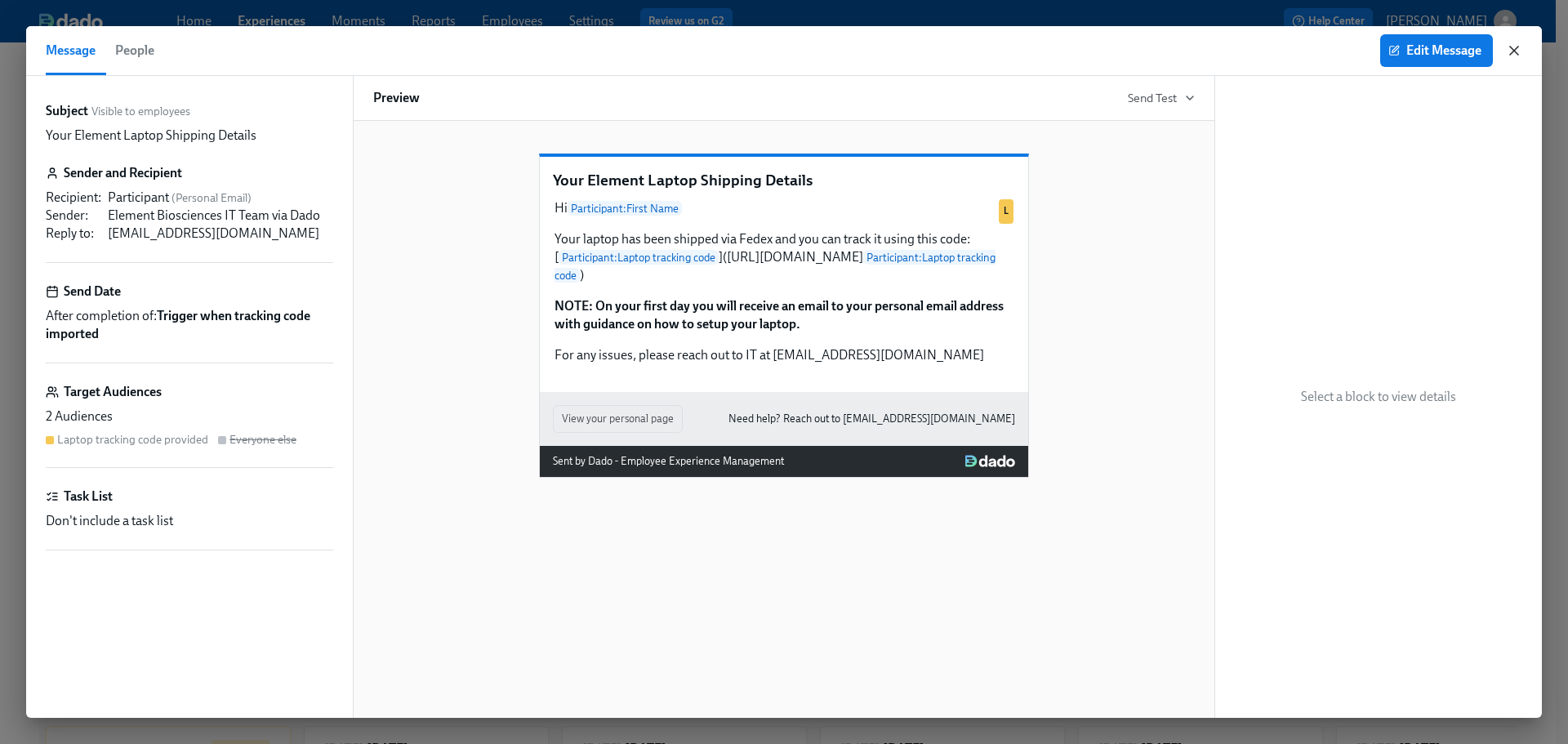
click at [1514, 56] on icon "button" at bounding box center [1514, 51] width 16 height 16
